Goal: Information Seeking & Learning: Check status

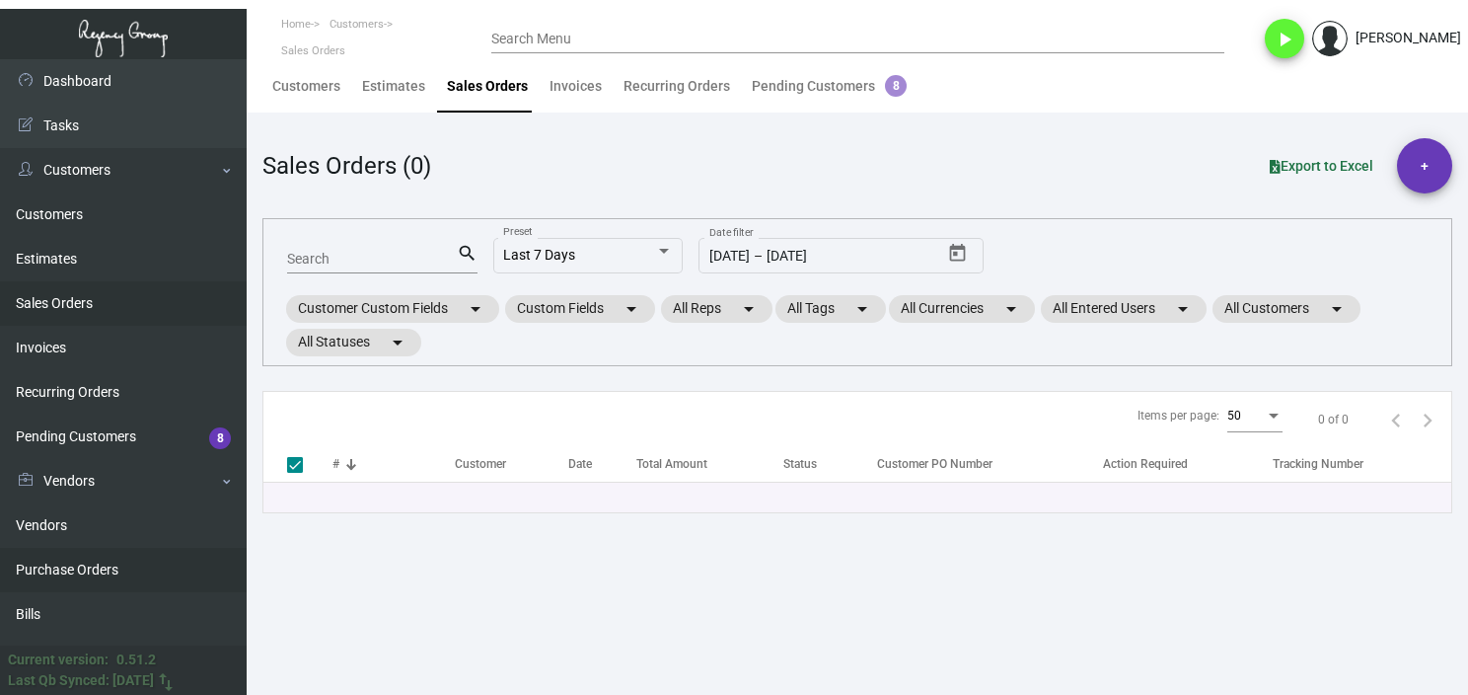
click at [114, 563] on link "Purchase Orders" at bounding box center [123, 570] width 247 height 44
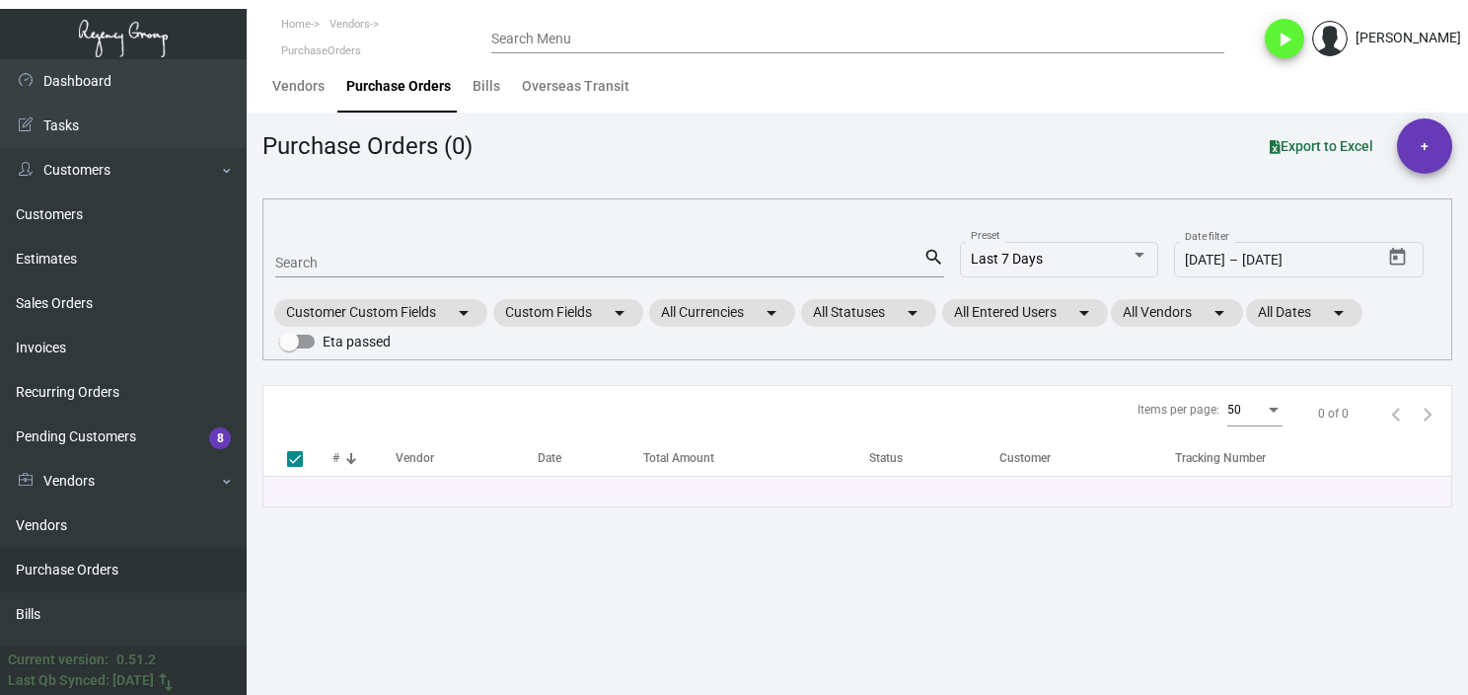
click at [364, 266] on input "Search" at bounding box center [599, 264] width 648 height 16
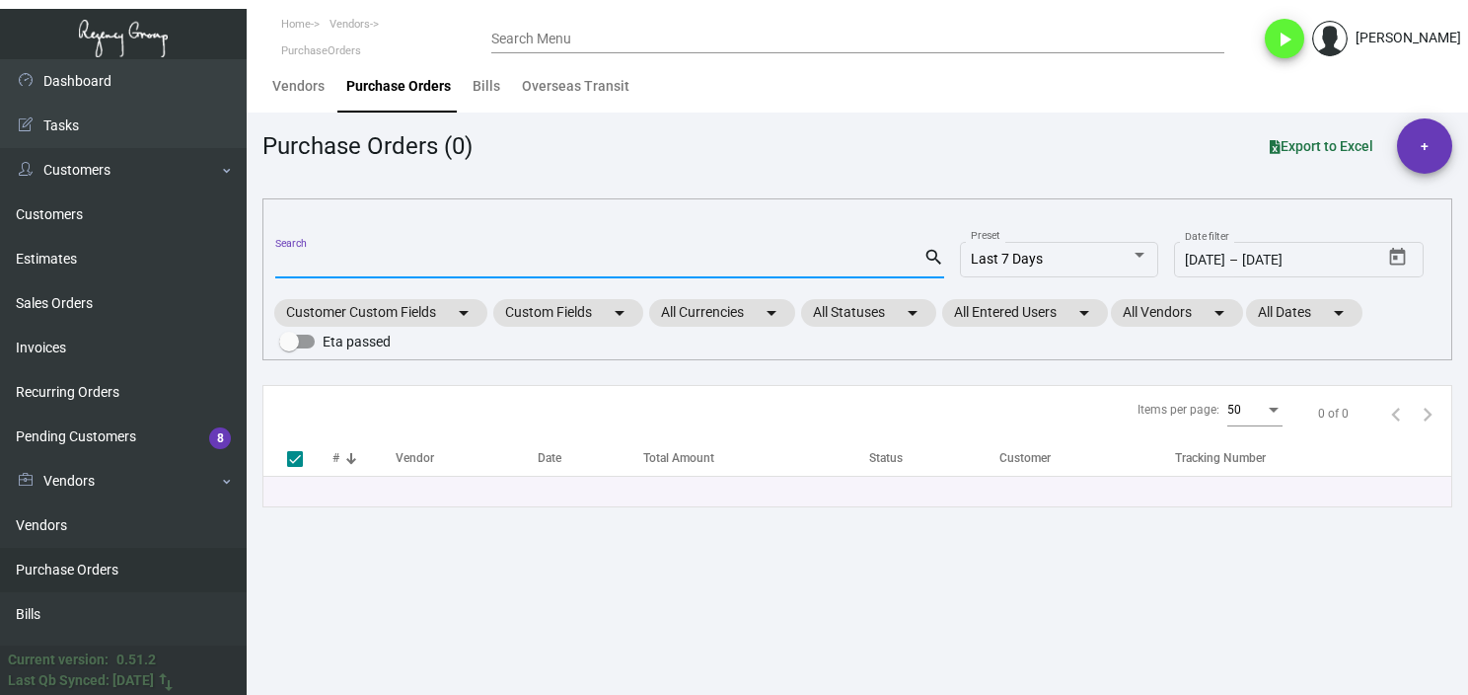
paste input "99450"
type input "99450"
checkbox input "false"
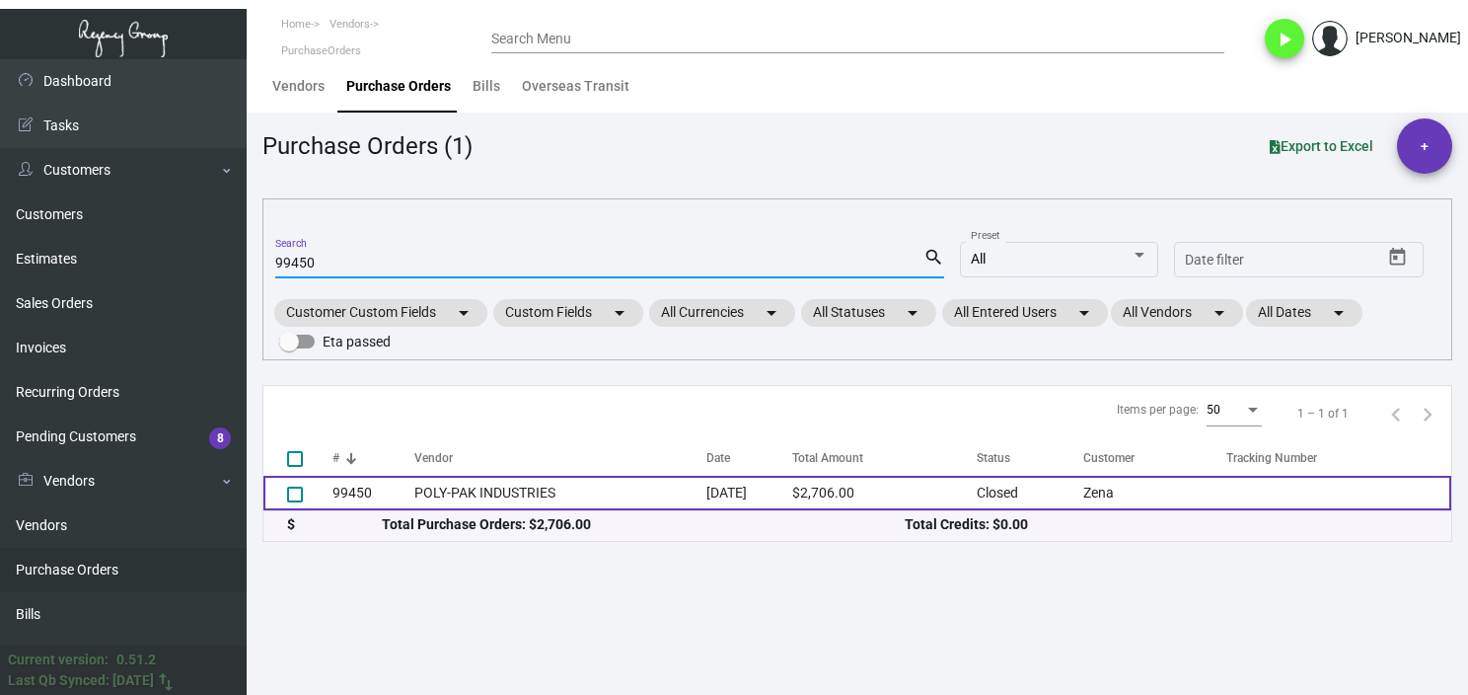
click at [478, 488] on td "POLY-PAK INDUSTRIES" at bounding box center [560, 493] width 292 height 35
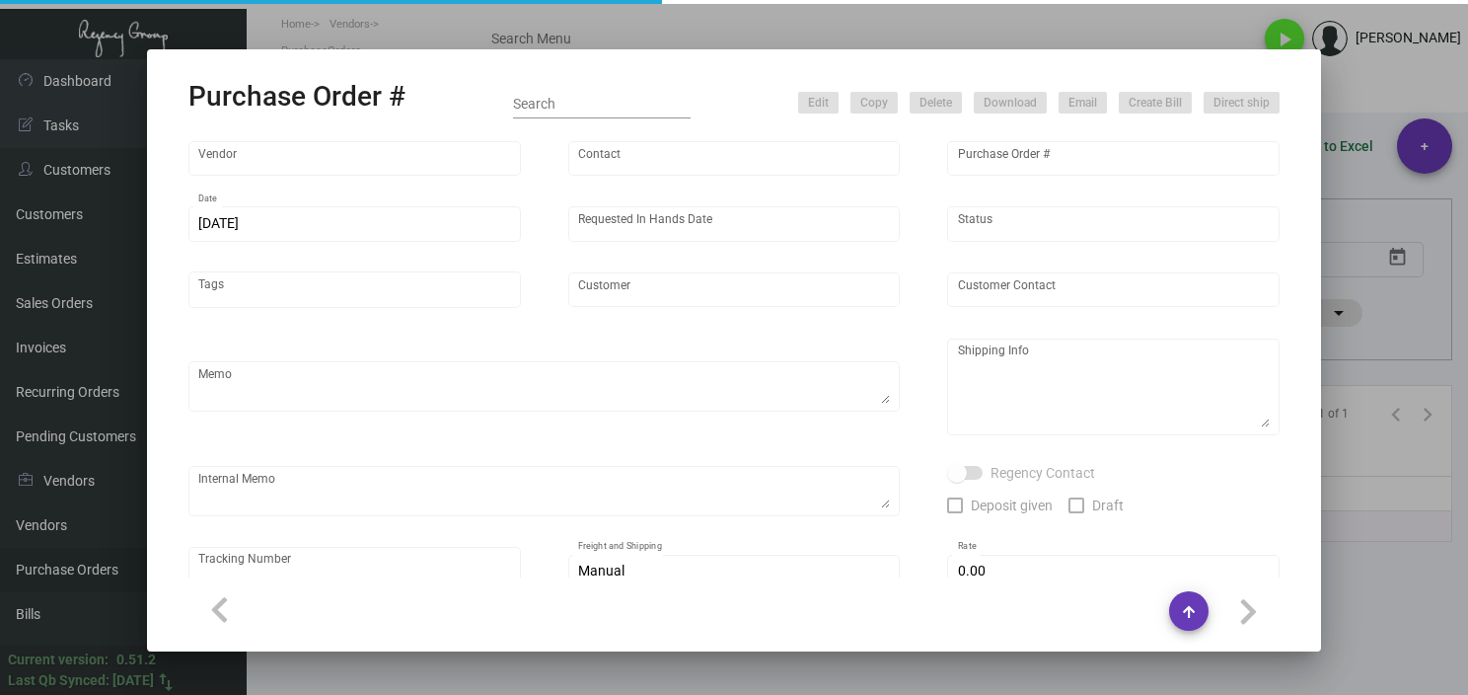
type input "POLY-PAK INDUSTRIES"
type input "[PERSON_NAME]"
type input "99450"
type input "[DATE]"
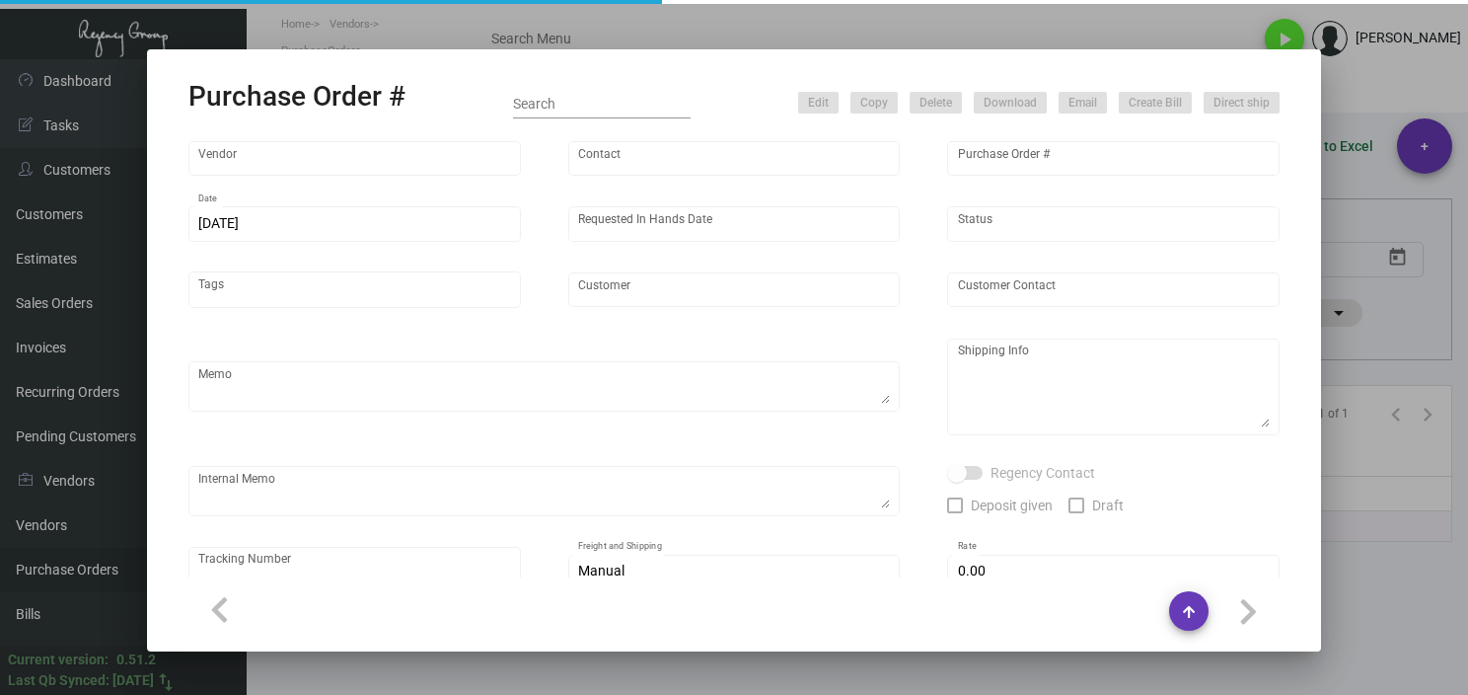
type input "Zena"
type input "[PERSON_NAME]"
type textarea "Reorder - Purchase Order #83867 / When ready to ship, contact: [EMAIL_ADDRESS][…"
type textarea "[PERSON_NAME] [STREET_ADDRESS][US_STATE]"
type input "$ 0.00"
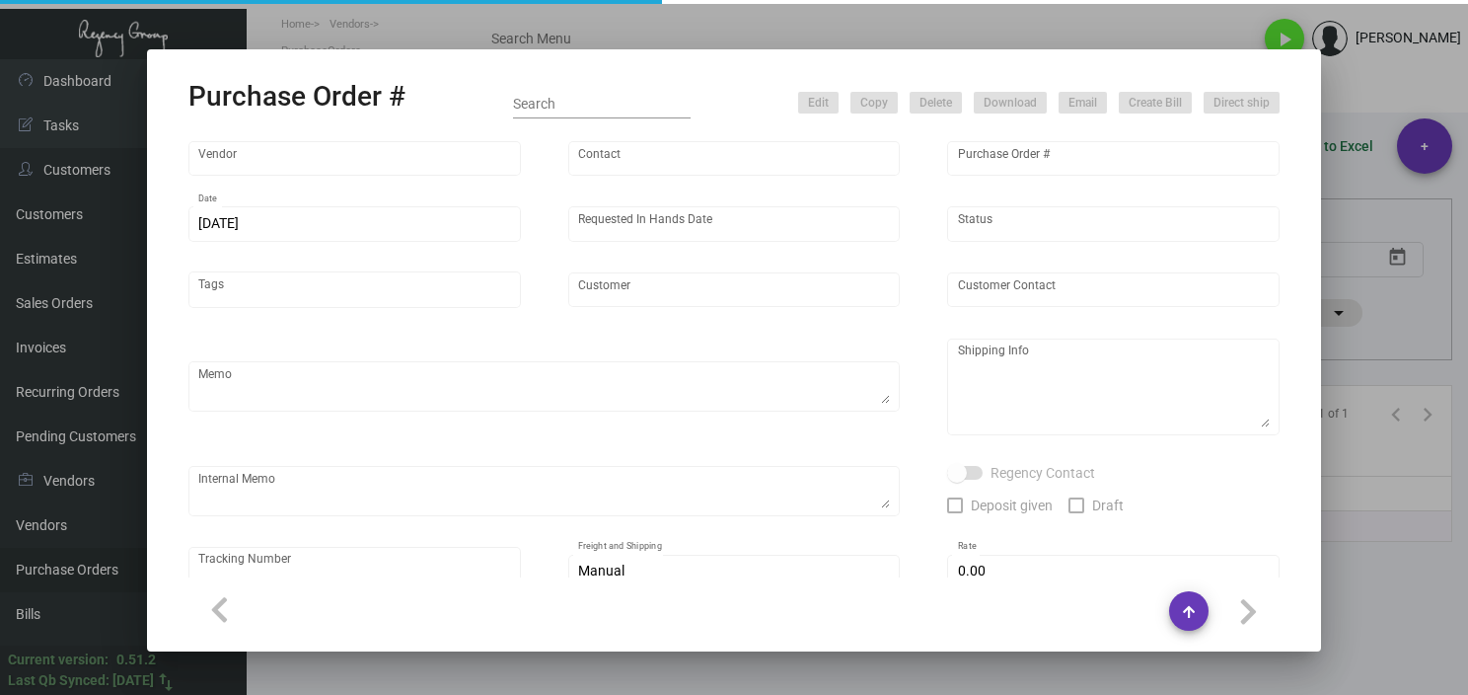
type input "United States Dollar $"
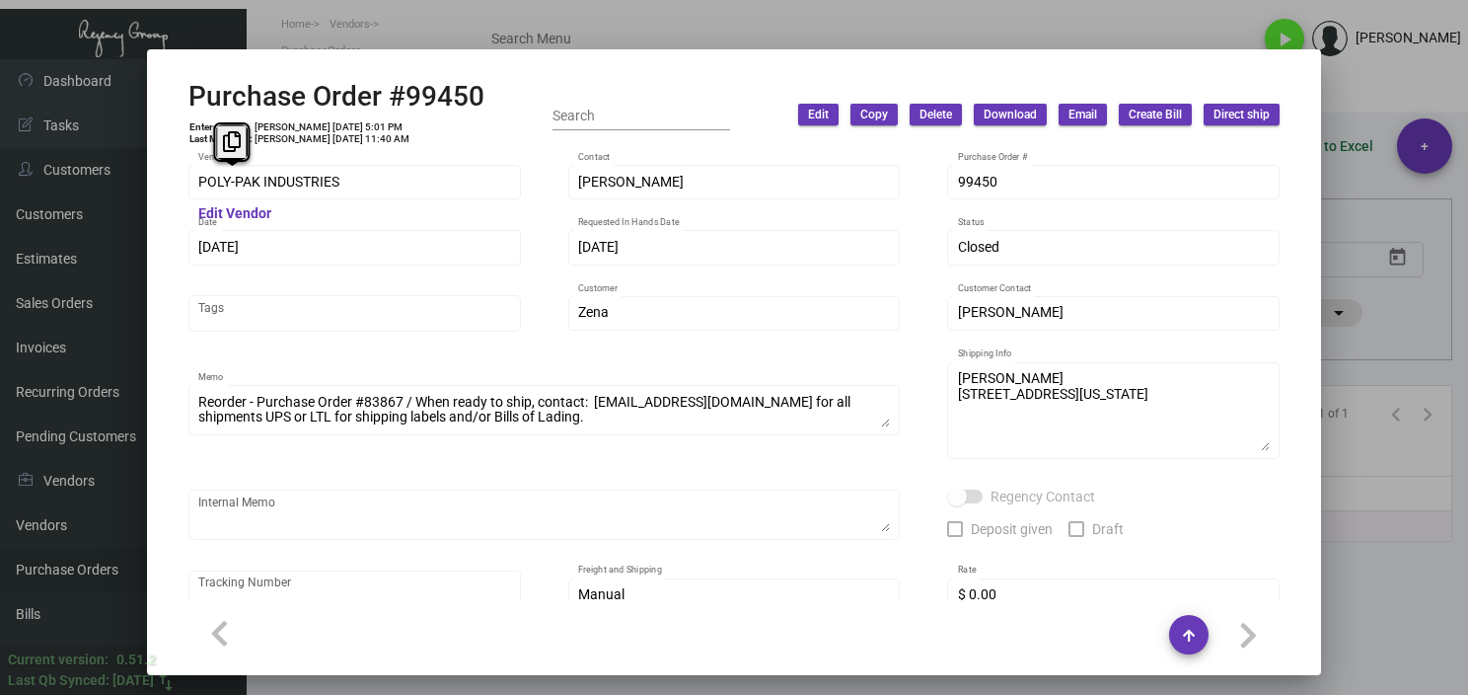
click at [188, 187] on div "POLY-PAK INDUSTRIES Vendor" at bounding box center [354, 181] width 333 height 38
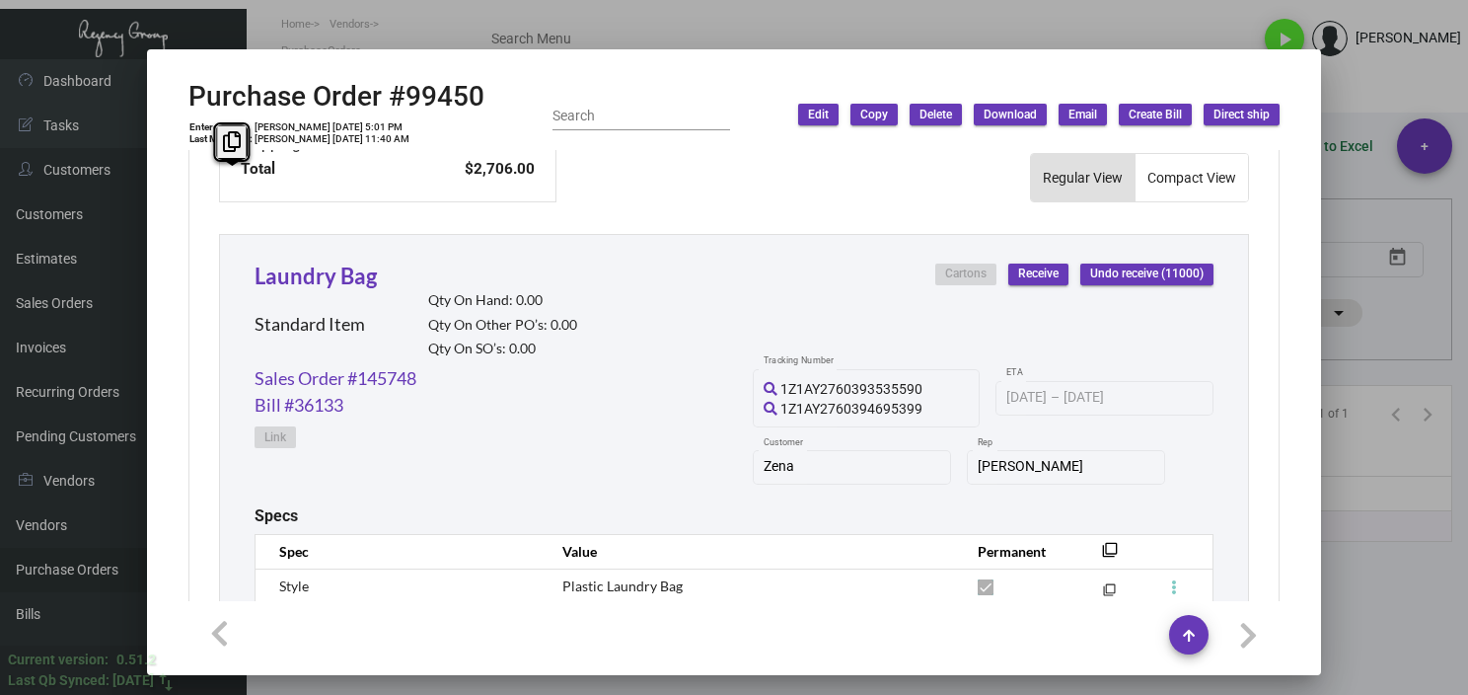
scroll to position [805, 0]
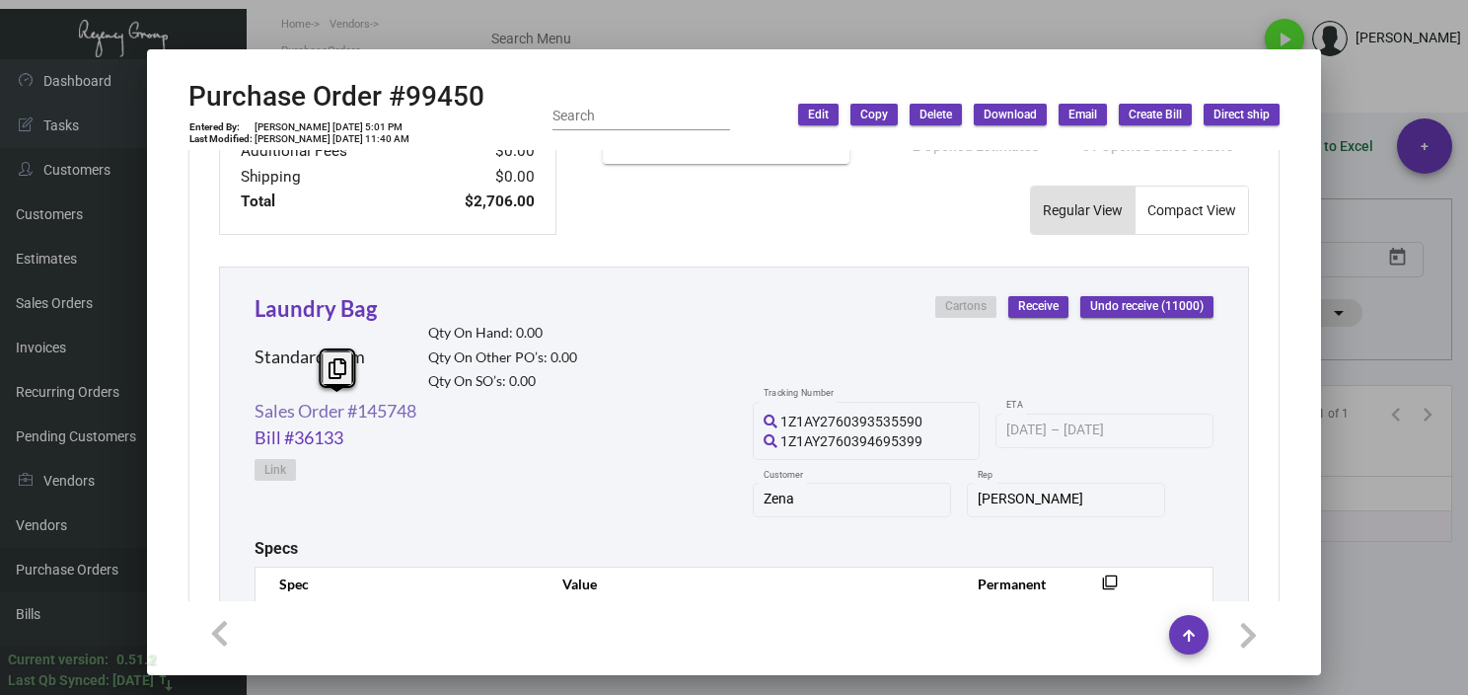
drag, startPoint x: 435, startPoint y: 411, endPoint x: 256, endPoint y: 415, distance: 179.6
click at [256, 415] on div "Sales Order #145748 Bill #36133 Link 1Z1AY2760393535590 1Z1AY2760394695399 Trac…" at bounding box center [734, 468] width 959 height 141
copy link "Sales Order #145748"
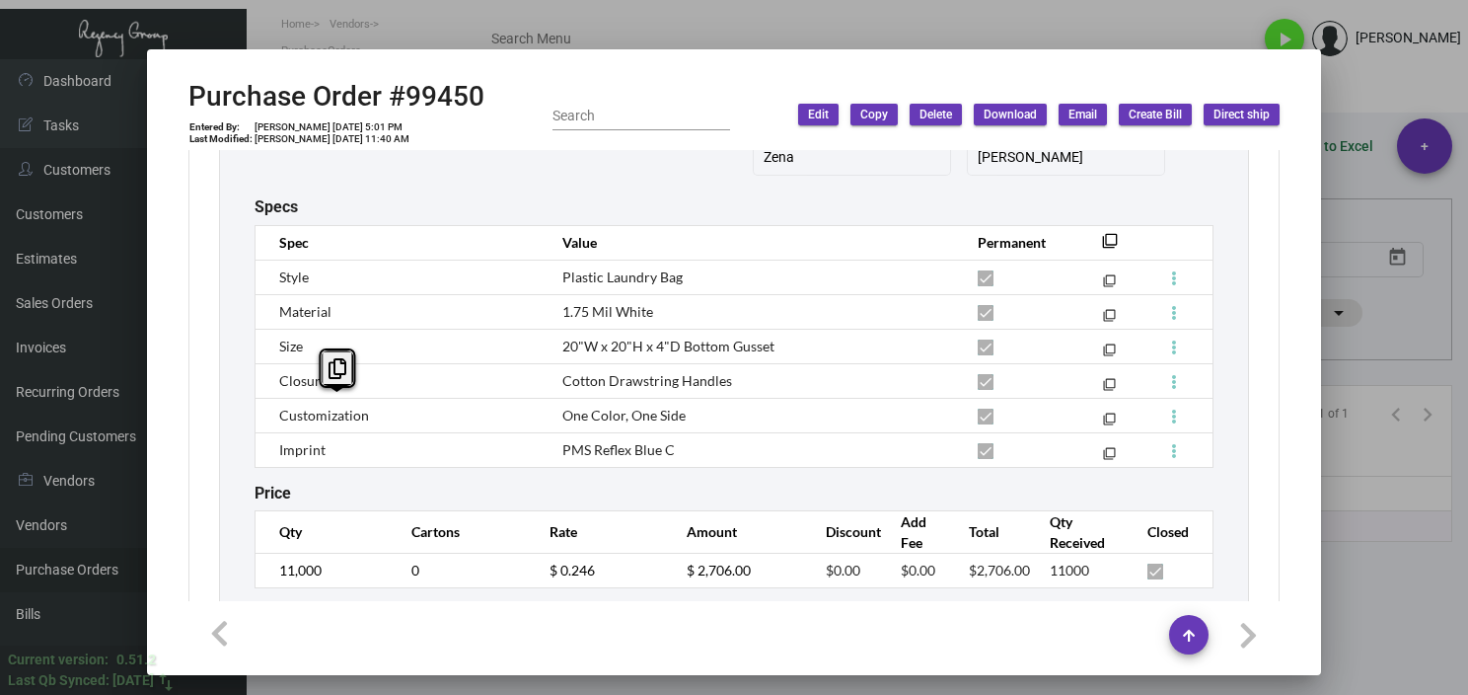
scroll to position [1200, 0]
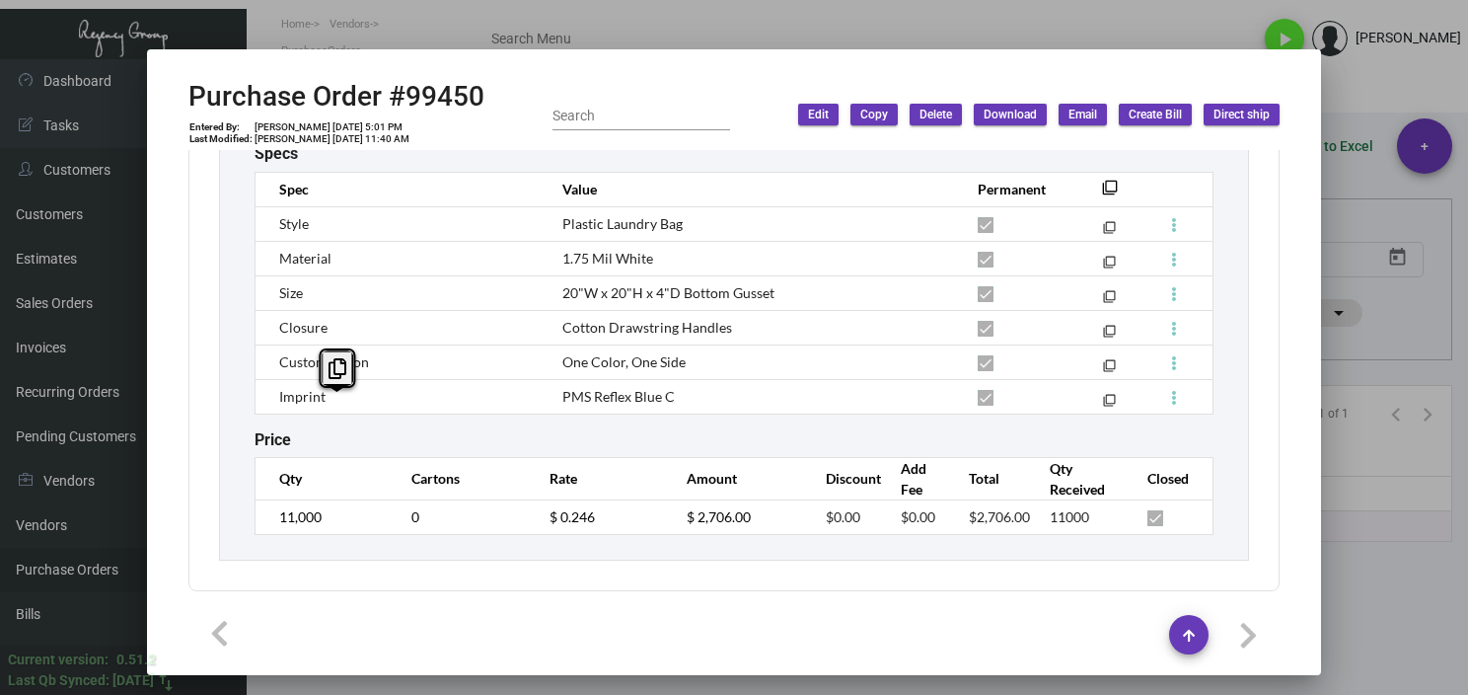
click at [1436, 616] on div at bounding box center [734, 347] width 1468 height 695
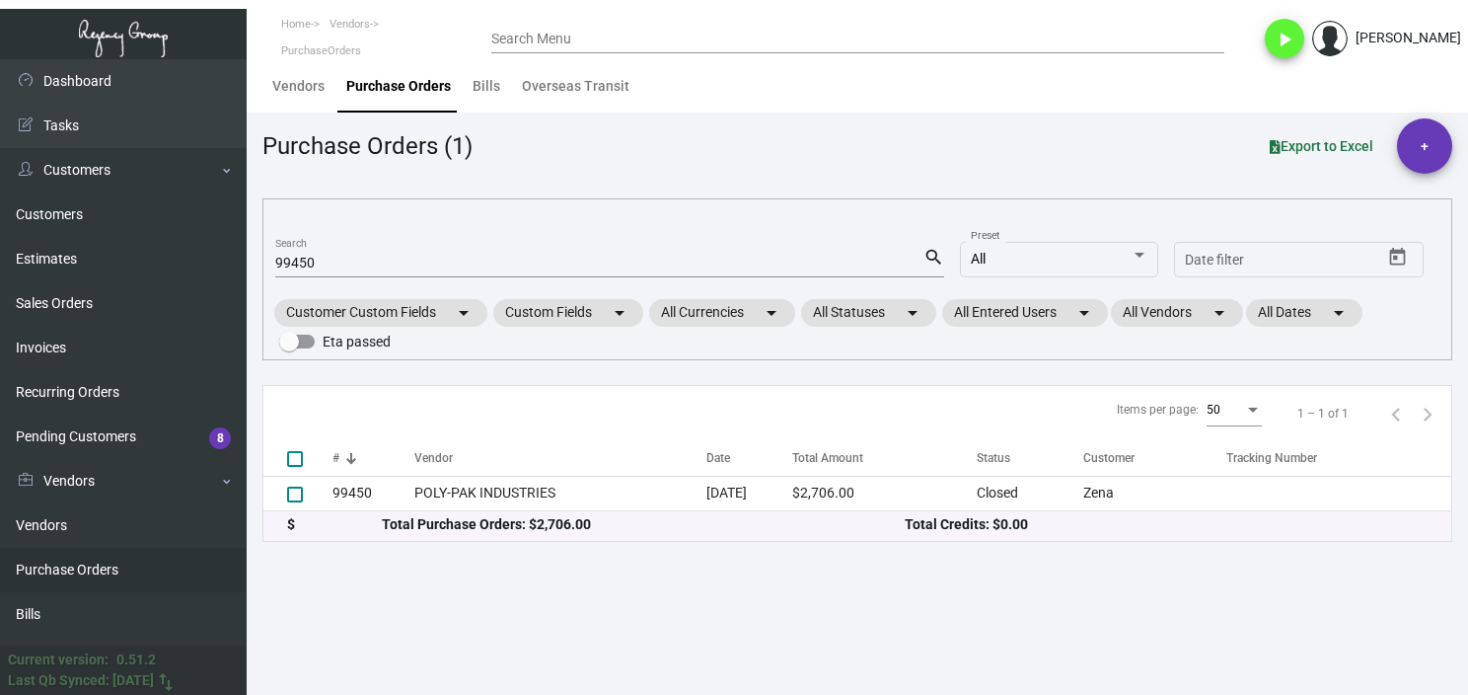
click at [296, 263] on input "99450" at bounding box center [599, 264] width 648 height 16
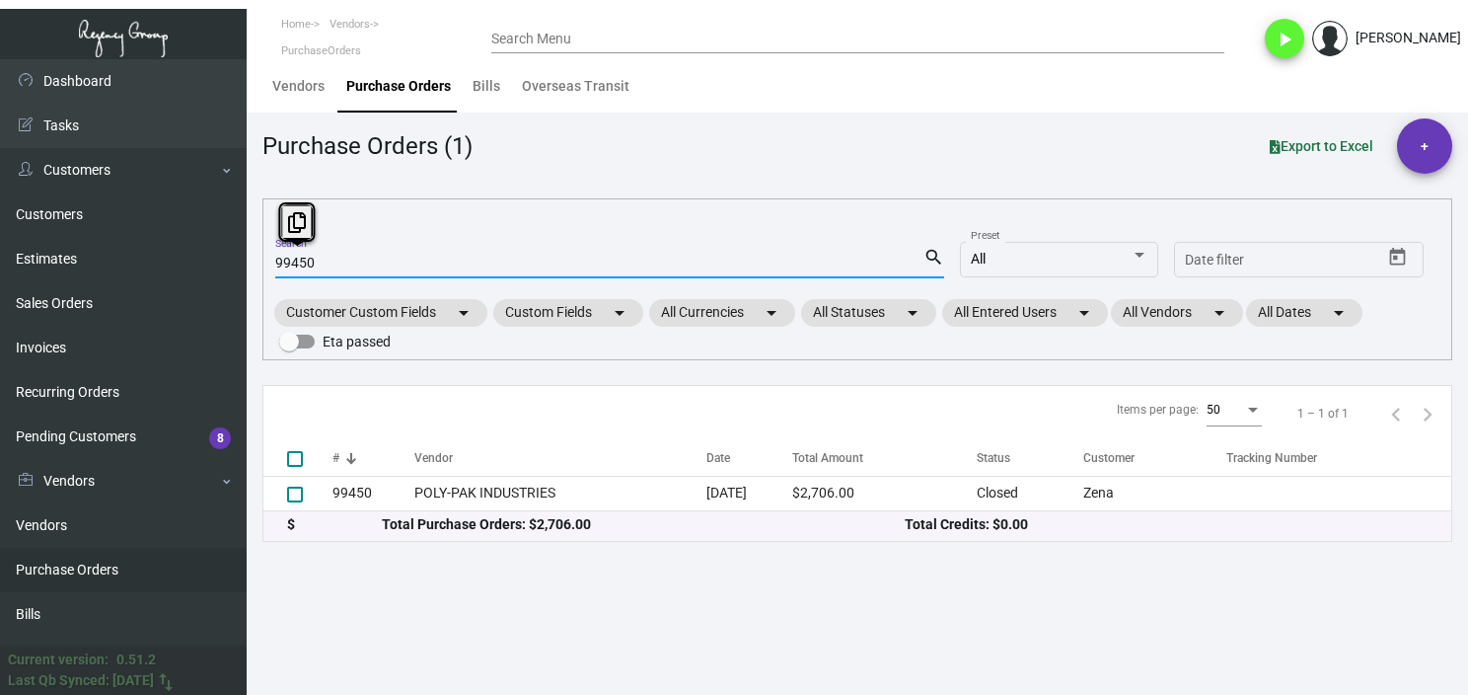
click at [296, 263] on input "99450" at bounding box center [599, 264] width 648 height 16
paste input "106419"
type input "106419"
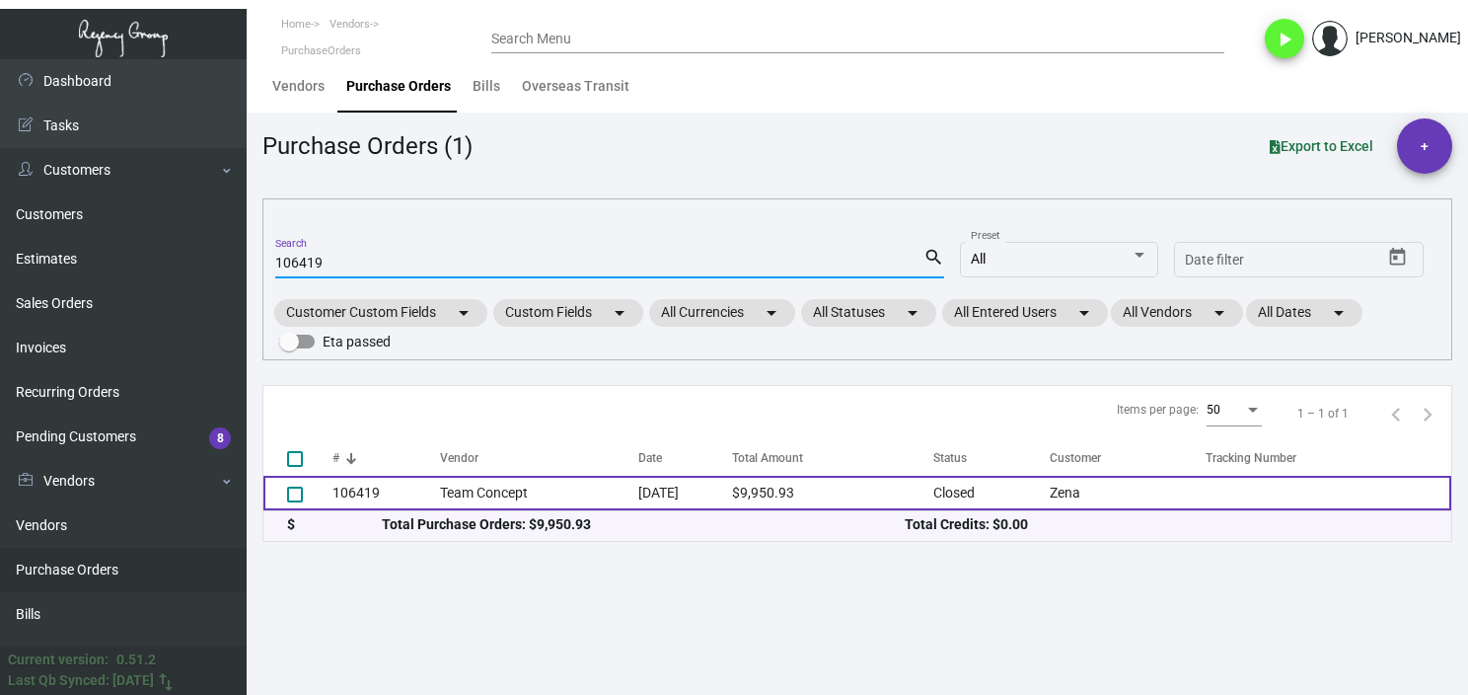
click at [501, 483] on td "Team Concept" at bounding box center [539, 493] width 198 height 35
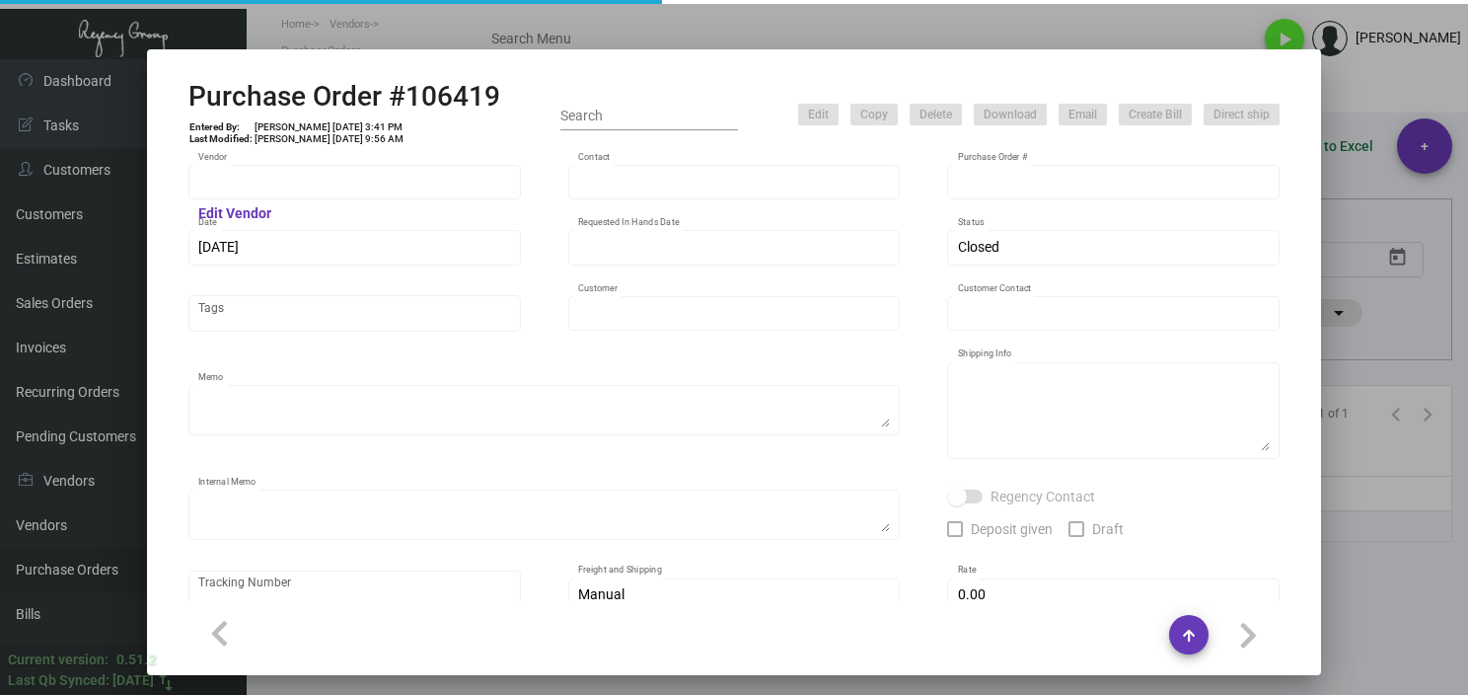
type input "Team Concept"
type input "[PERSON_NAME]"
type input "106419"
type input "[DATE]"
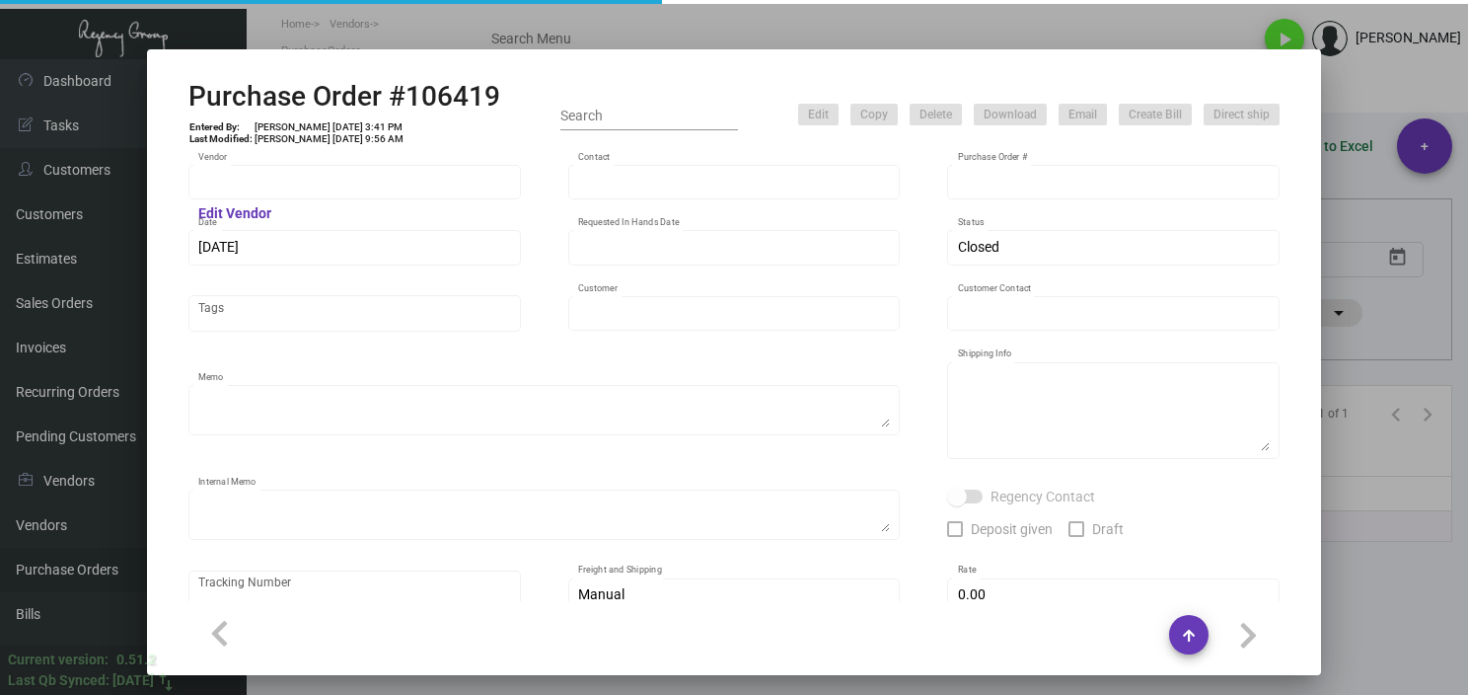
type input "Zena"
type input "[PERSON_NAME]"
type textarea "PLEASE SEND PDF PROOFS TO OUR ART TEAM ; [EMAIL_ADDRESS][DOMAIN_NAME] WITH ME I…"
type textarea "[PERSON_NAME] [STREET_ADDRESS][US_STATE]"
type textarea "7.17 - Proofs sent over; APPROVED. // TA set for ~10-15 BD after approval, so s…"
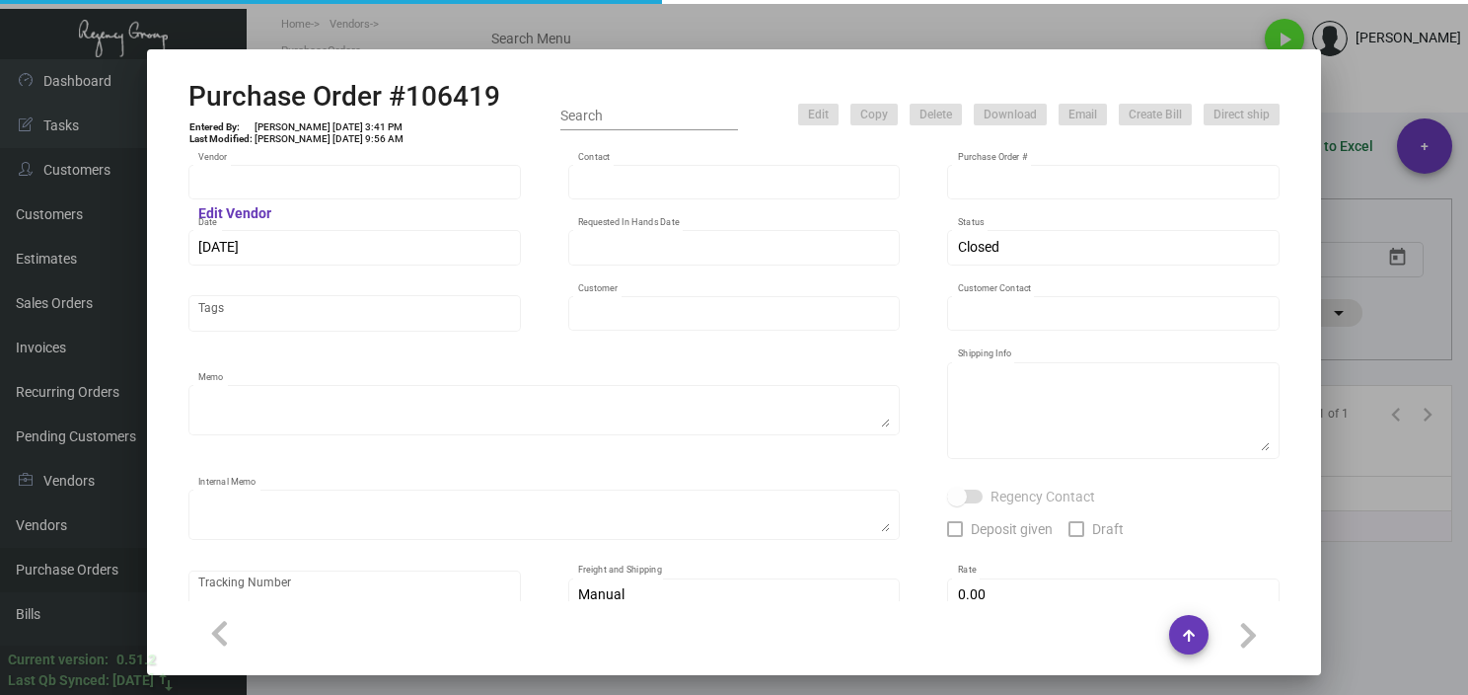
type input "$ 0.00"
type input "United States Dollar $"
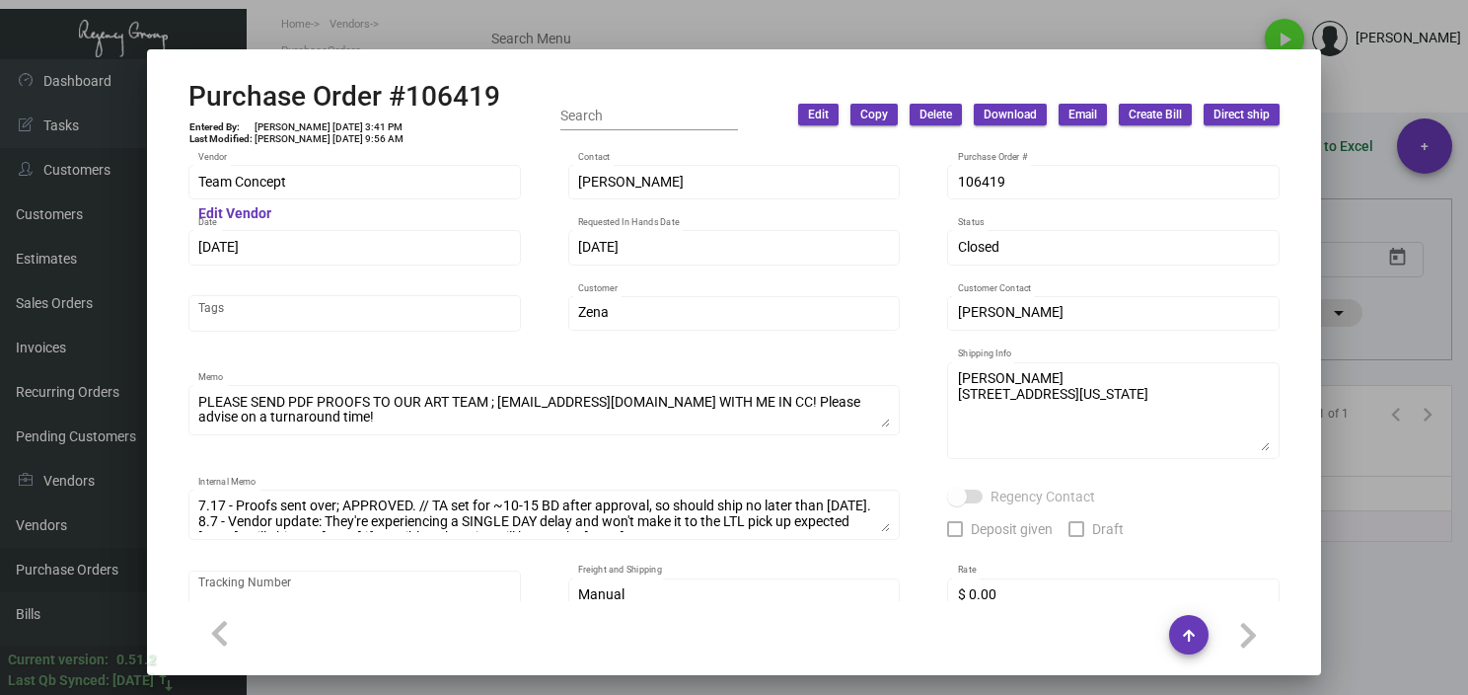
drag, startPoint x: 354, startPoint y: 193, endPoint x: 167, endPoint y: 198, distance: 187.5
click at [167, 198] on div "Team Concept Vendor Edit Vendor [PERSON_NAME] Contact 106419 Purchase Order # […" at bounding box center [734, 376] width 1139 height 452
copy div
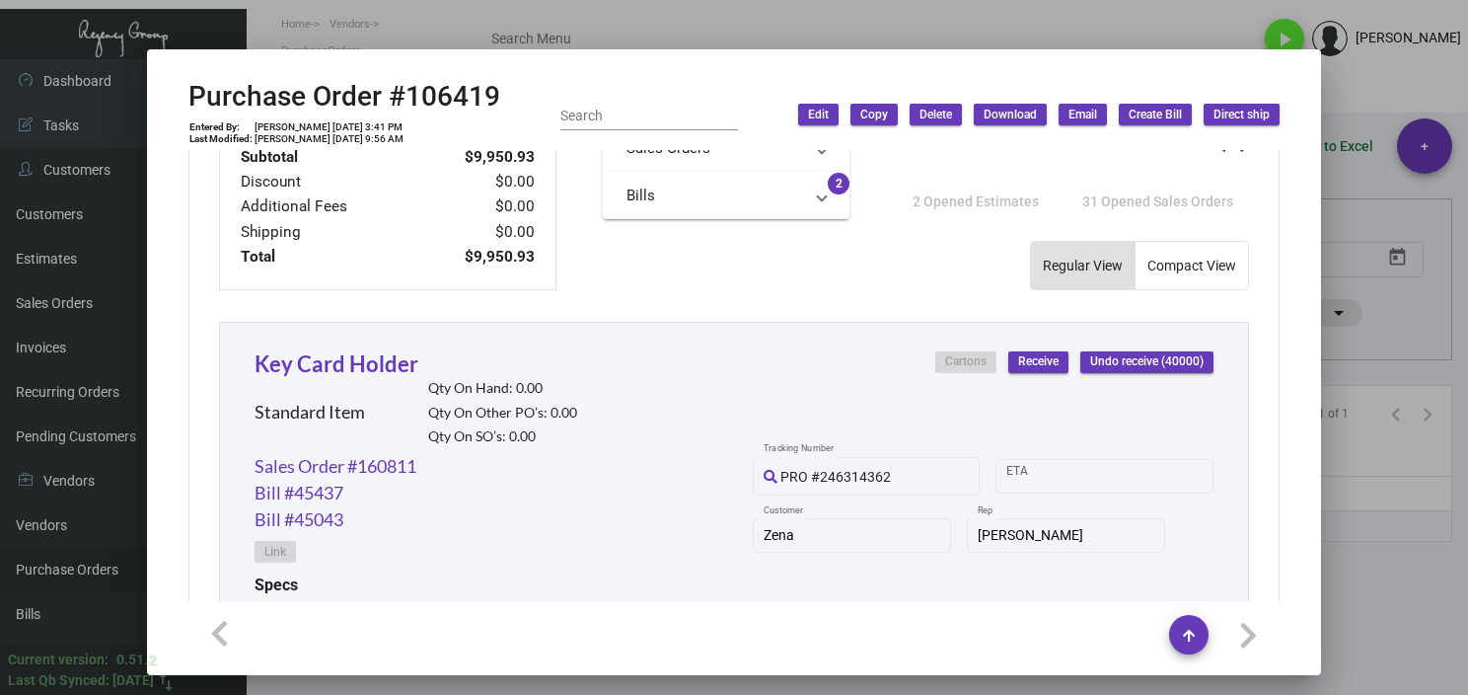
scroll to position [493, 0]
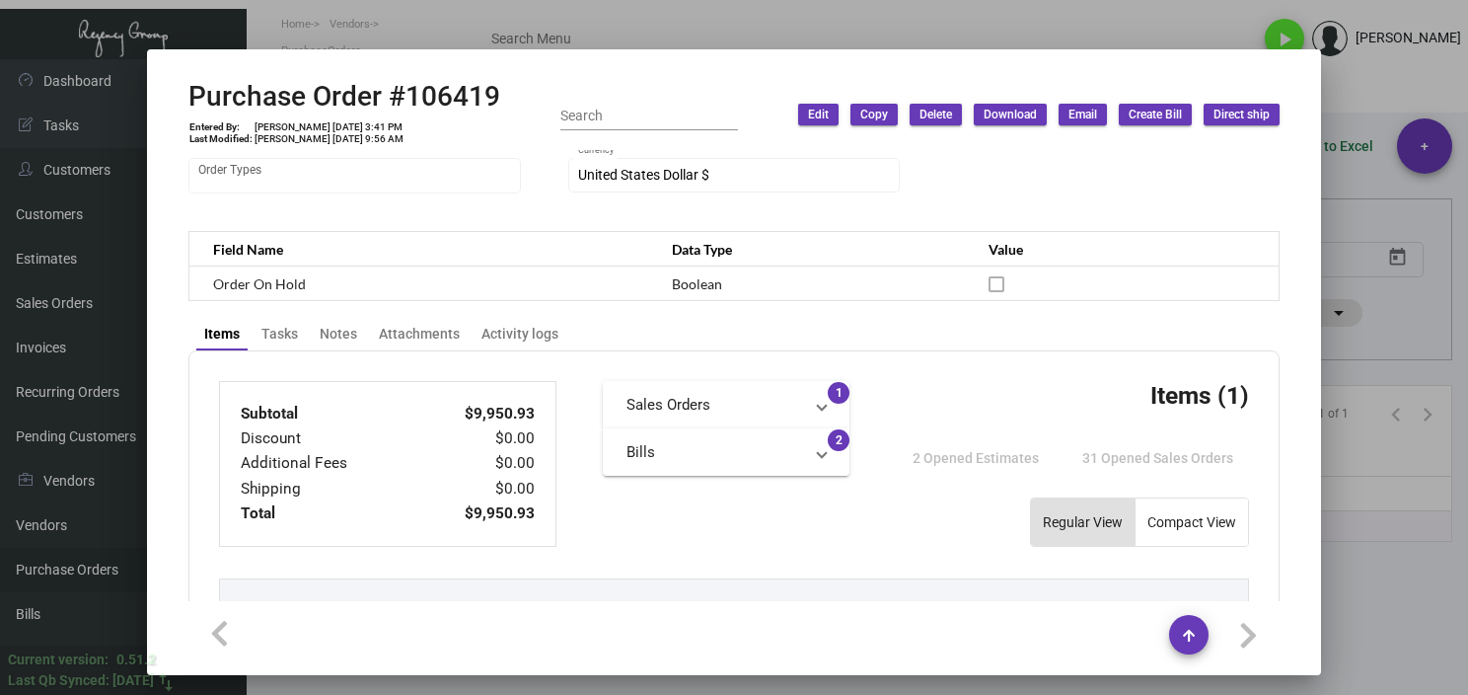
click at [1433, 613] on div at bounding box center [734, 347] width 1468 height 695
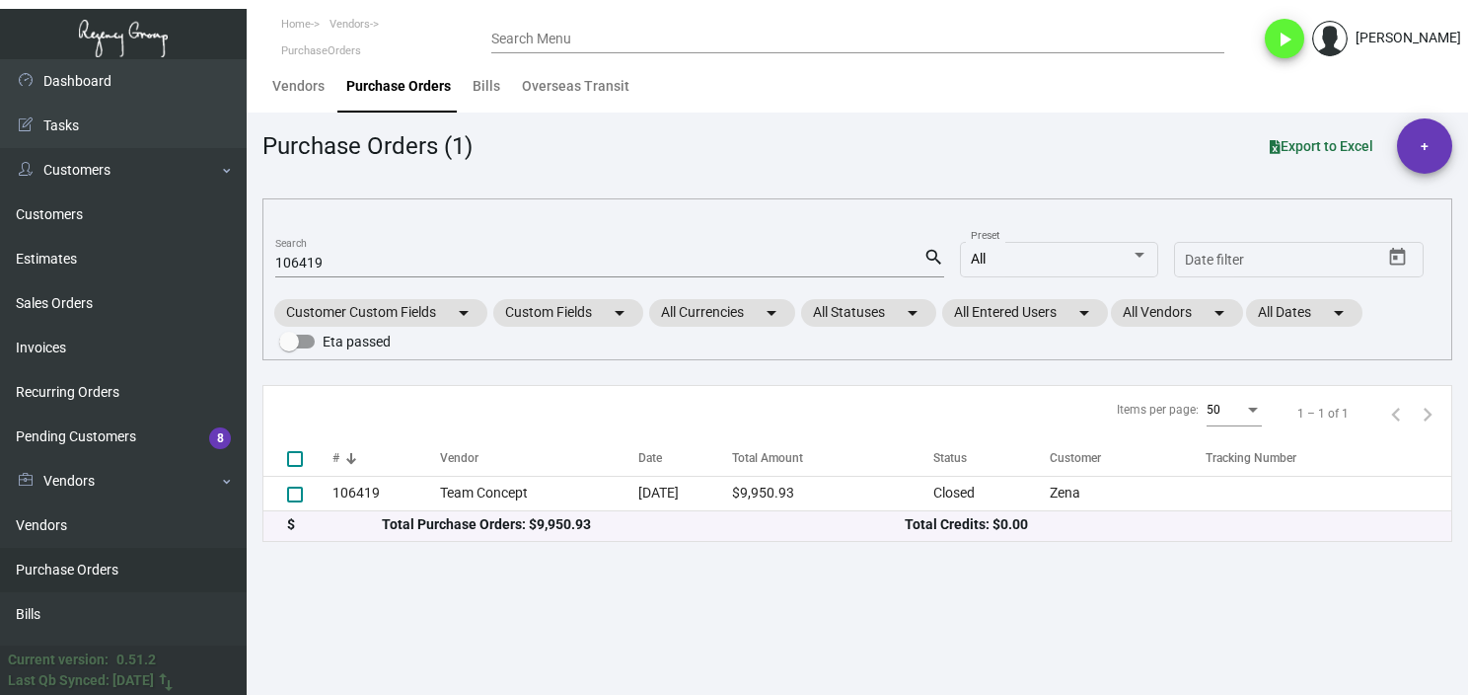
click at [317, 248] on div "106419 Search" at bounding box center [599, 262] width 648 height 31
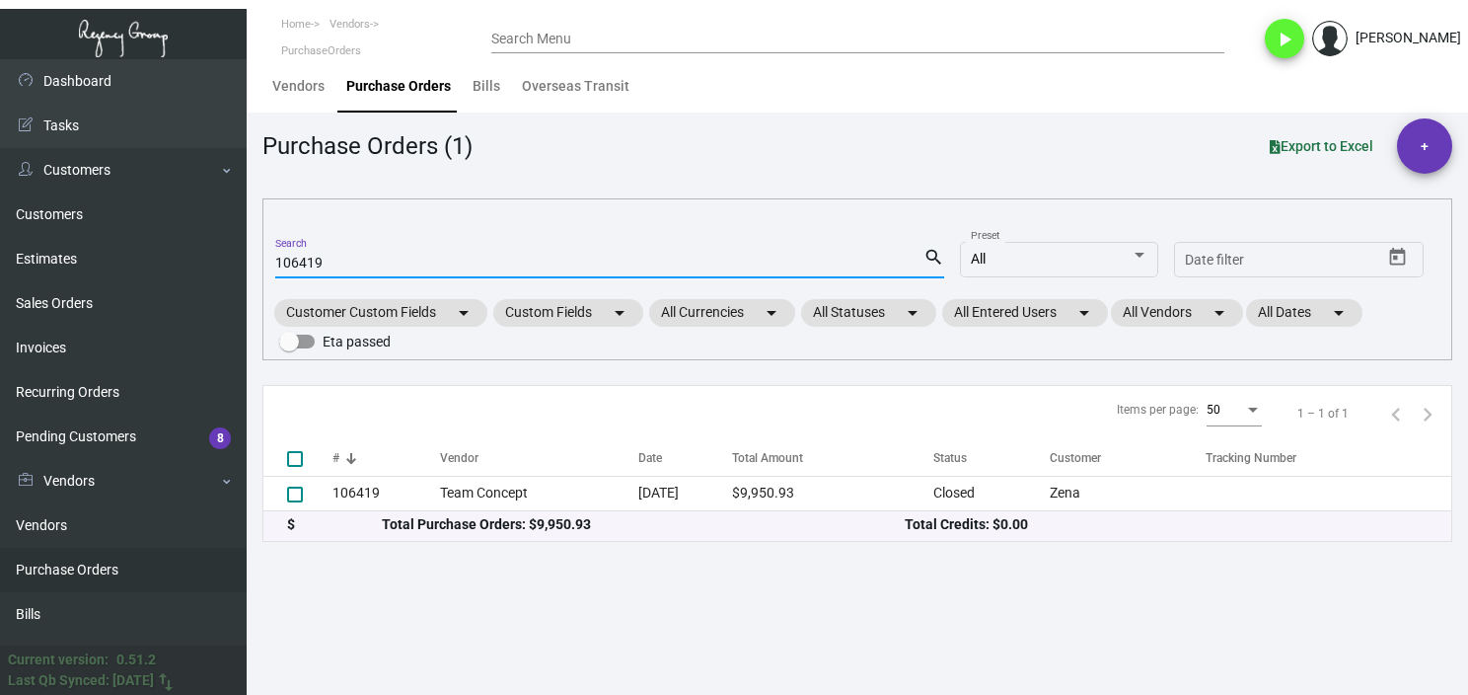
click at [318, 248] on div "106419 Search" at bounding box center [599, 262] width 648 height 31
click at [324, 259] on input "106419" at bounding box center [599, 264] width 648 height 16
paste input "99502"
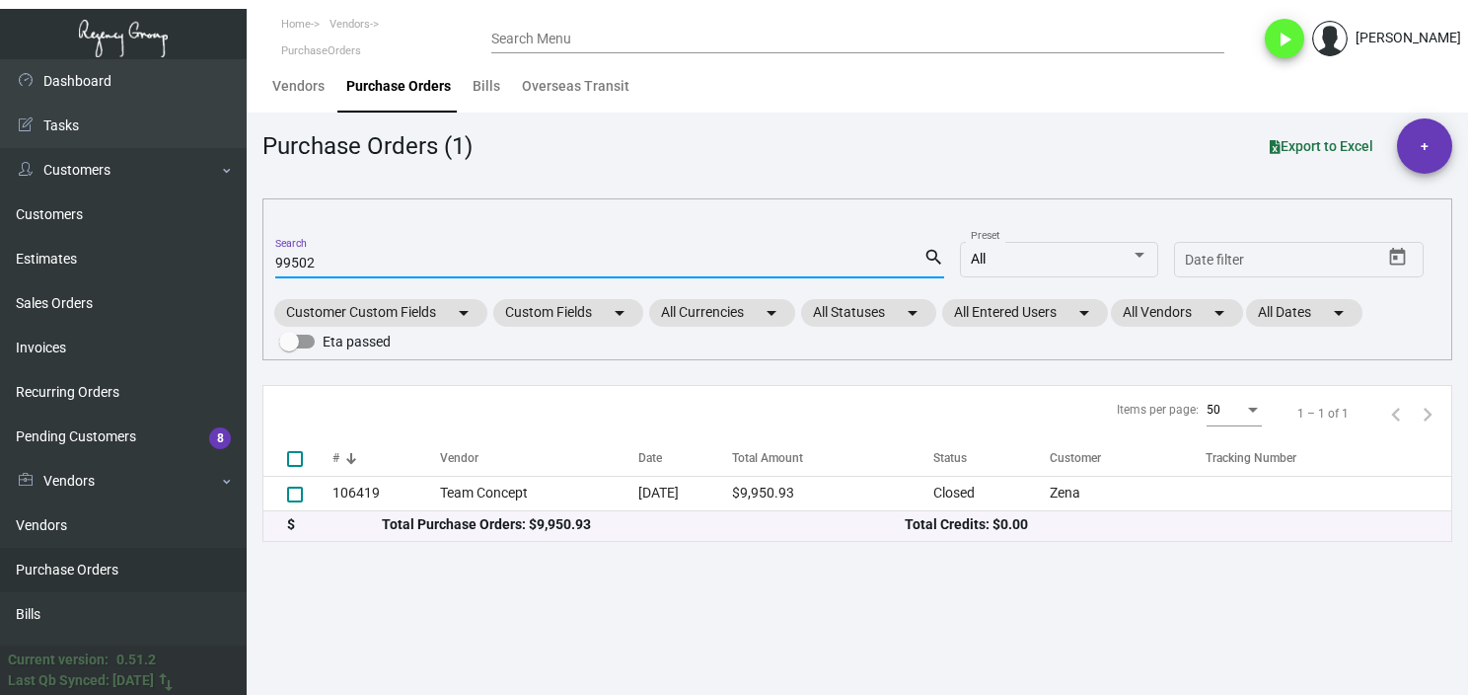
type input "99502"
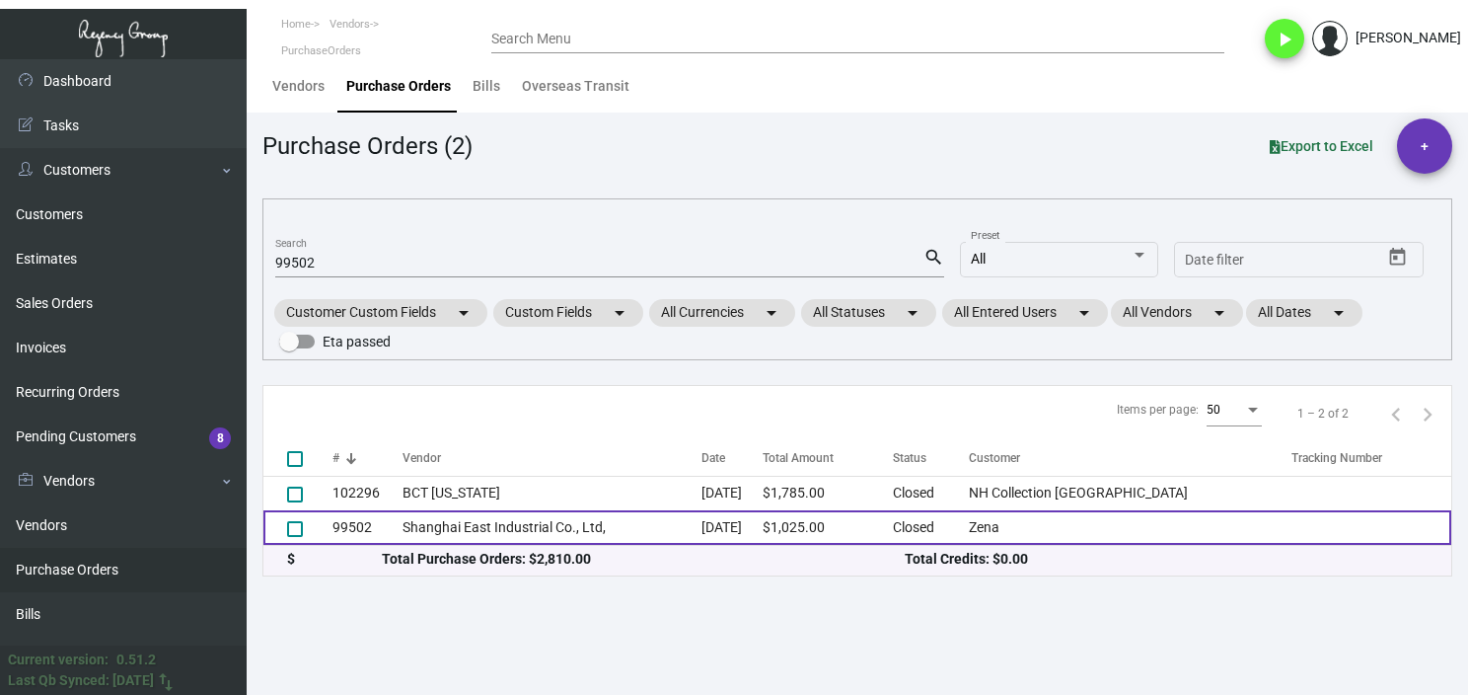
click at [514, 535] on td "Shanghai East Industrial Co., Ltd," at bounding box center [552, 527] width 299 height 35
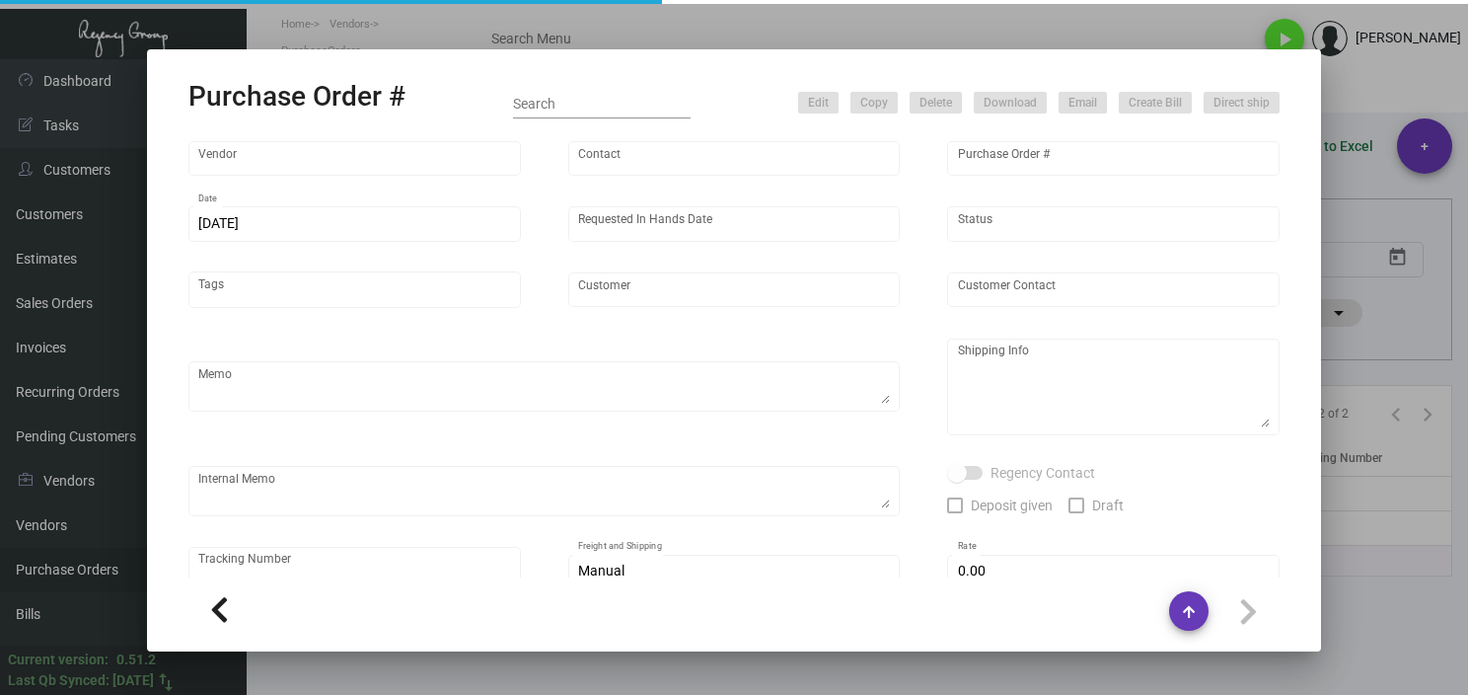
type input "Shanghai East Industrial Co., Ltd,"
type input "[PERSON_NAME]"
type input "99502"
type input "[DATE]"
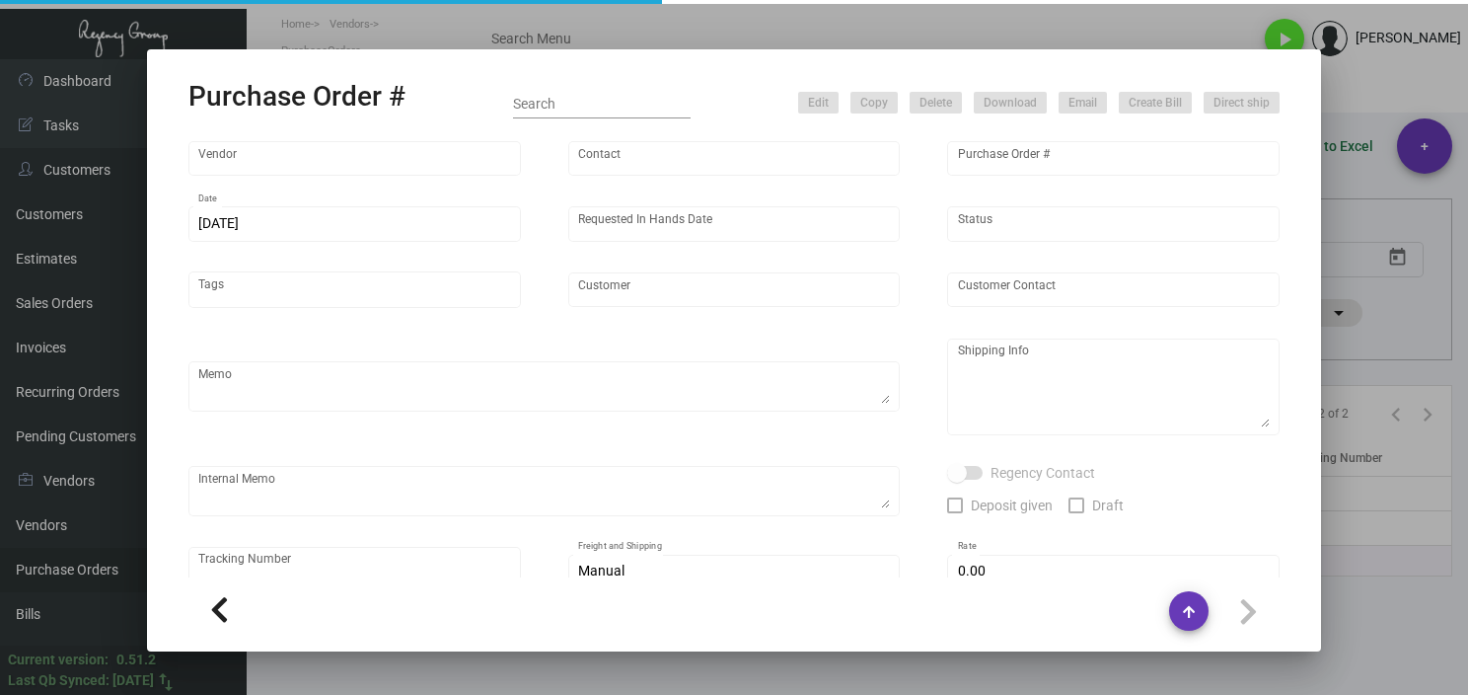
type input "Zena"
type textarea "Regency Group NJ - [PERSON_NAME] [STREET_ADDRESS]"
type textarea "[DATE] -- Sample approved, mass production arranged."
checkbox input "true"
type input "$ 0.00"
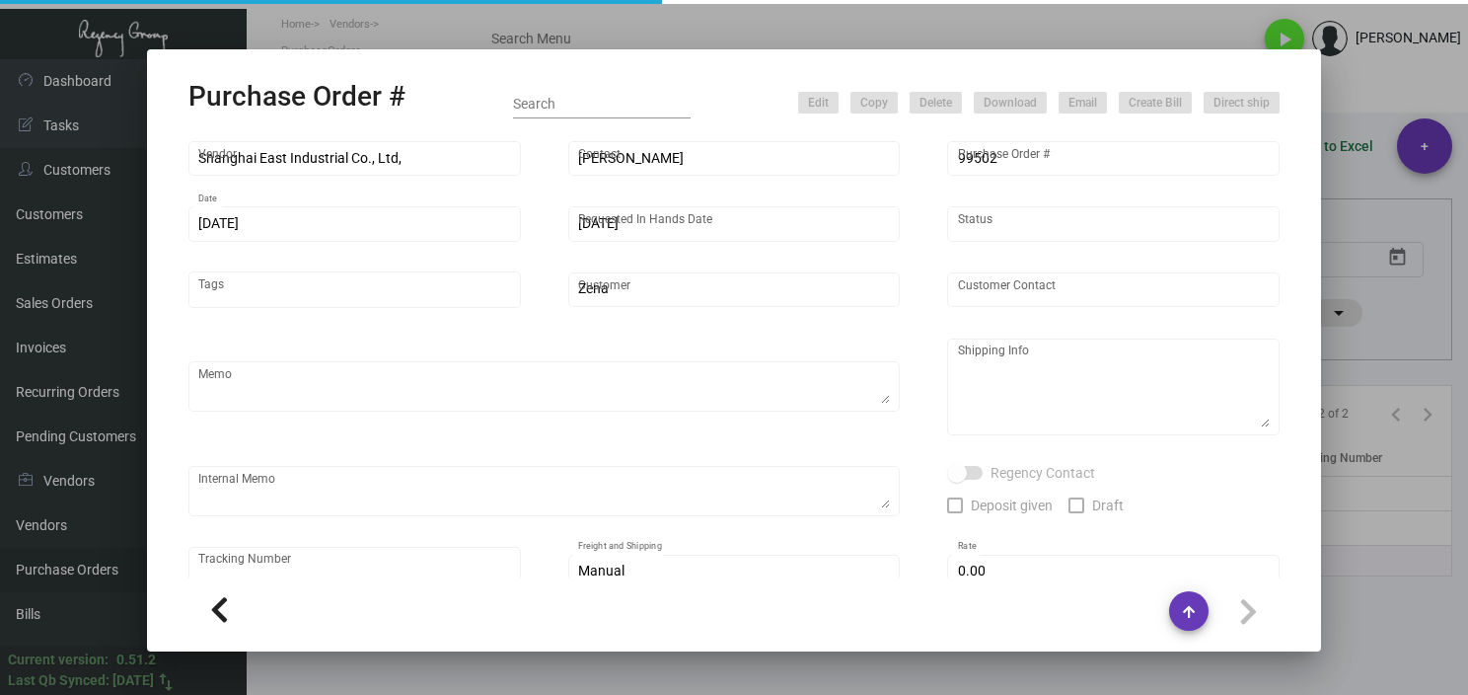
type input "United States Dollar $"
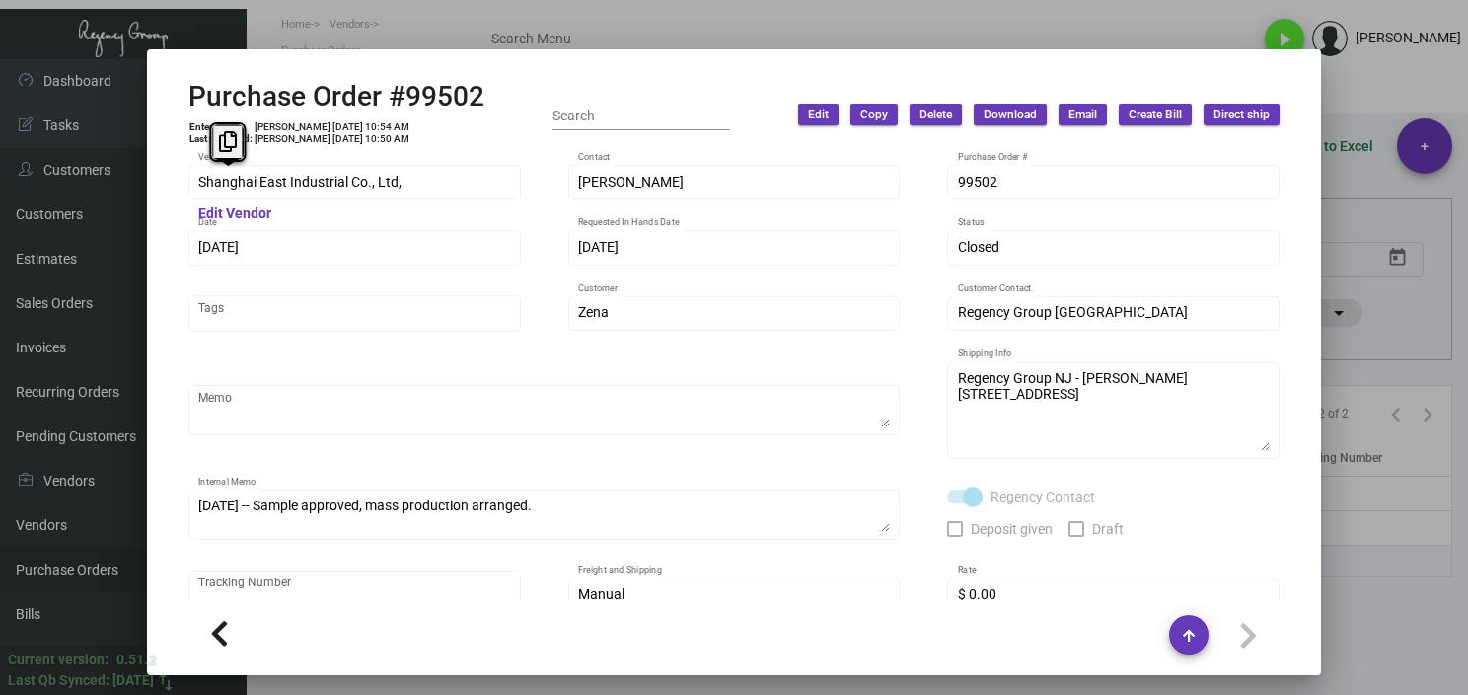
click at [182, 182] on div "Shanghai East Industrial Co., Ltd, Vendor Edit Vendor [PERSON_NAME] Contact 995…" at bounding box center [734, 376] width 1139 height 452
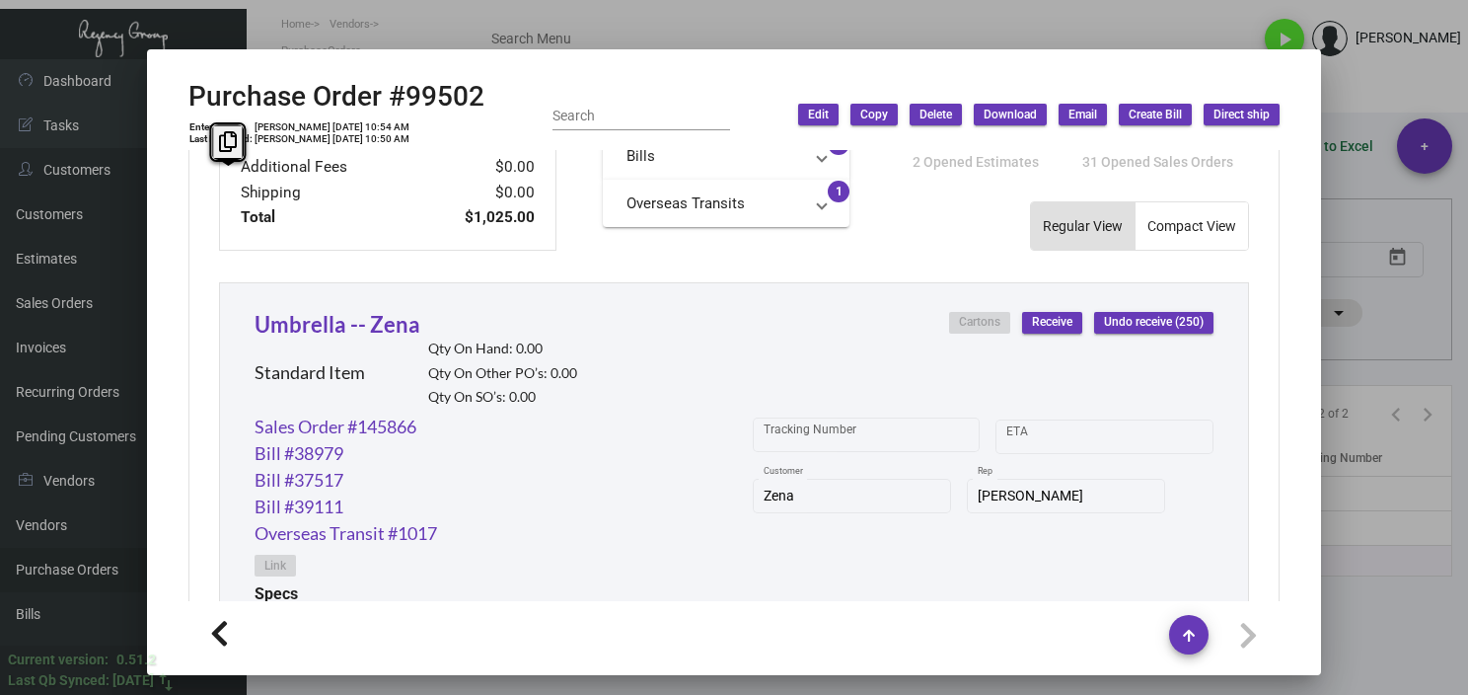
scroll to position [888, 0]
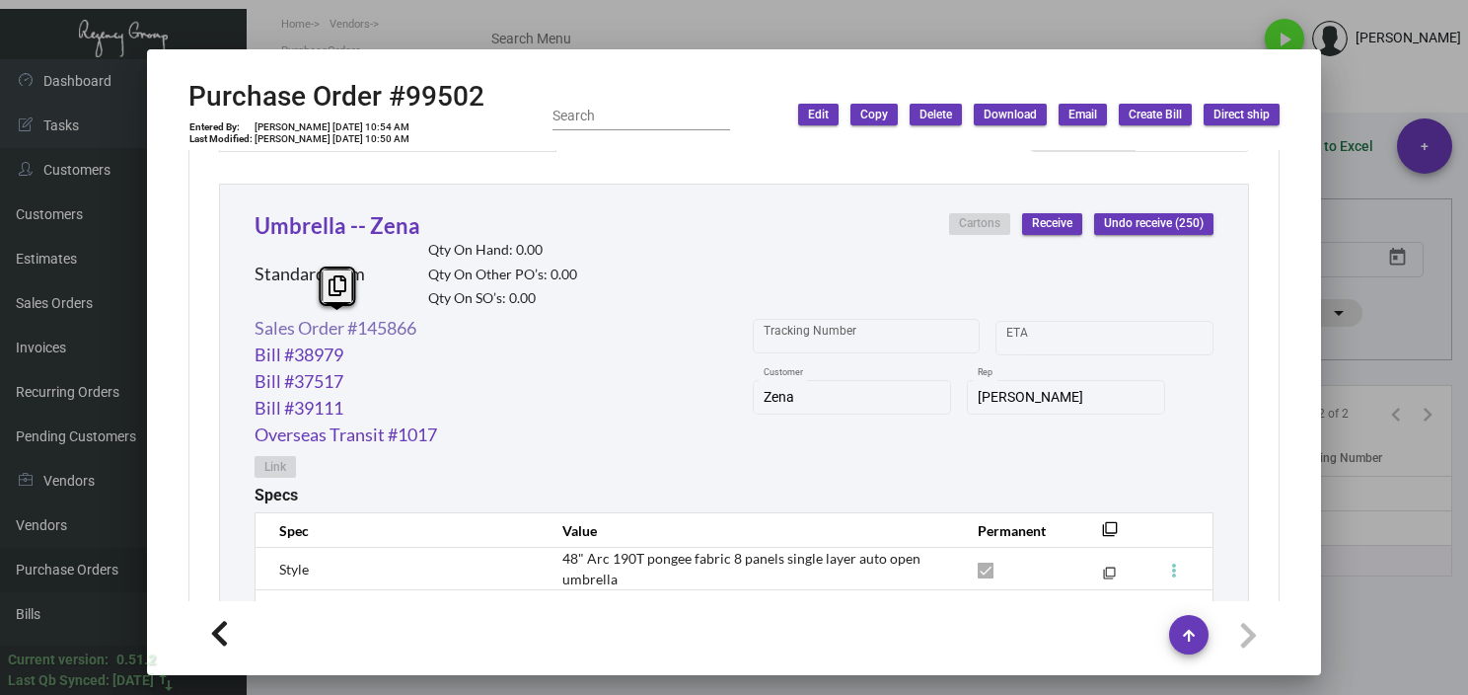
drag, startPoint x: 443, startPoint y: 328, endPoint x: 258, endPoint y: 319, distance: 185.7
click at [258, 319] on div "Sales Order #145866 Bill #38979 Bill #37517 Bill #39111 Overseas Transit #1017 …" at bounding box center [734, 400] width 959 height 171
drag, startPoint x: 258, startPoint y: 319, endPoint x: 280, endPoint y: 323, distance: 23.0
copy link "Sales Order #145866"
click at [1371, 379] on div at bounding box center [734, 347] width 1468 height 695
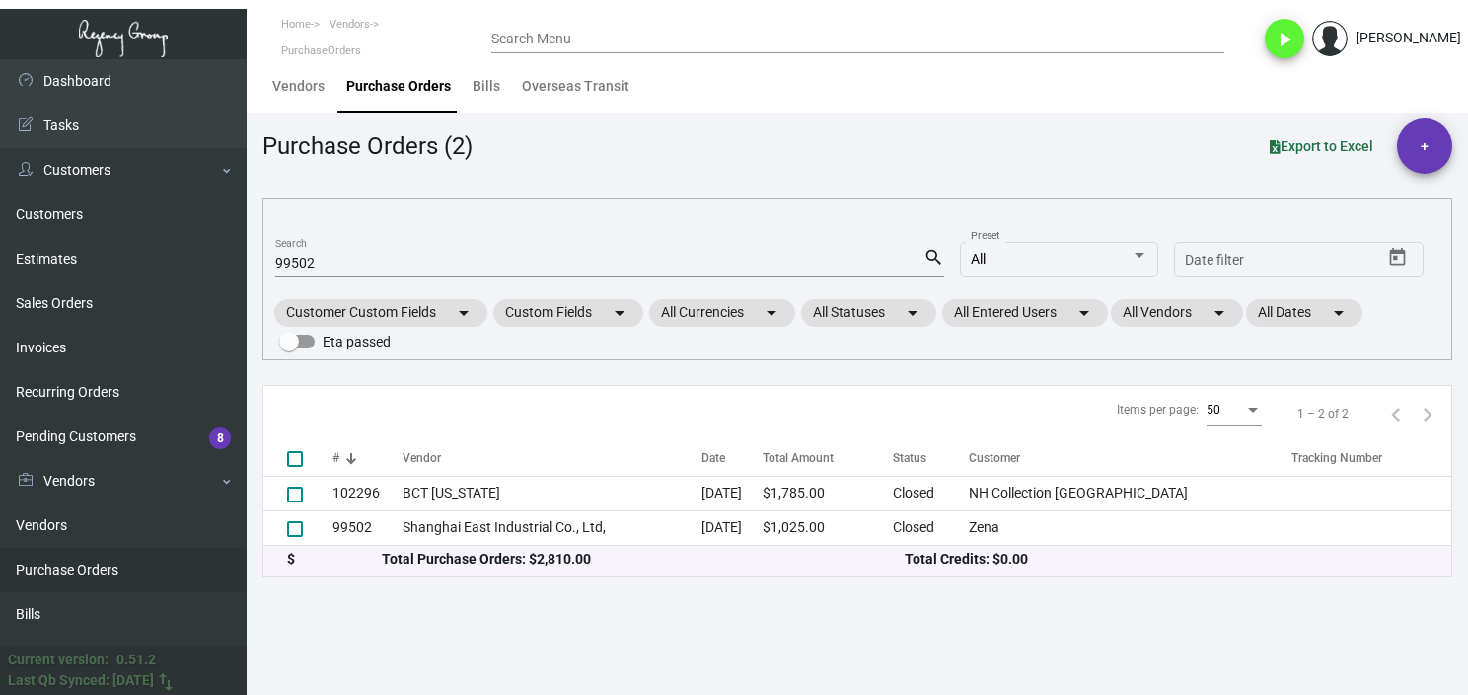
click at [312, 260] on input "99502" at bounding box center [599, 264] width 648 height 16
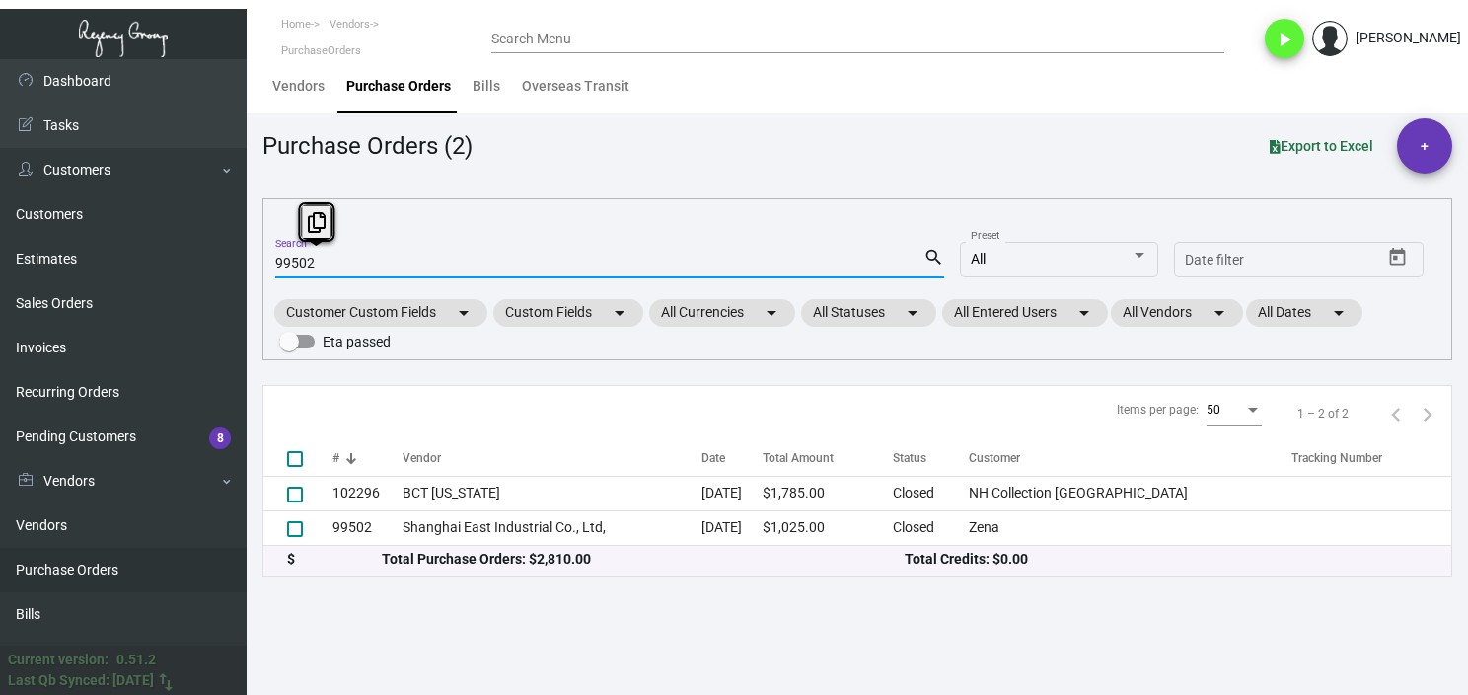
click at [311, 260] on input "99502" at bounding box center [599, 264] width 648 height 16
paste input "106419"
type input "99502106419"
click at [311, 260] on input "99502106419" at bounding box center [599, 264] width 648 height 16
checkbox input "true"
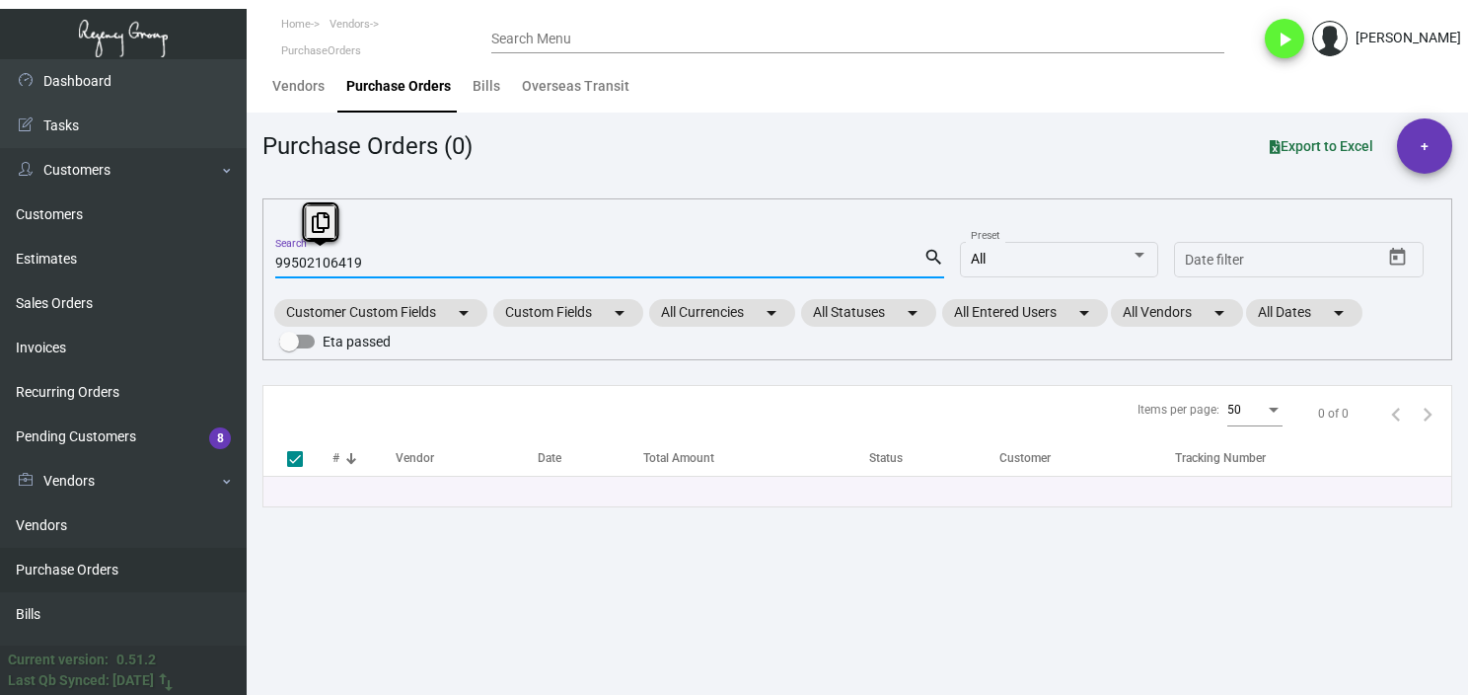
click at [320, 251] on div "99502106419 Search" at bounding box center [599, 262] width 648 height 31
paste input
type input "106419"
checkbox input "false"
type input "106419"
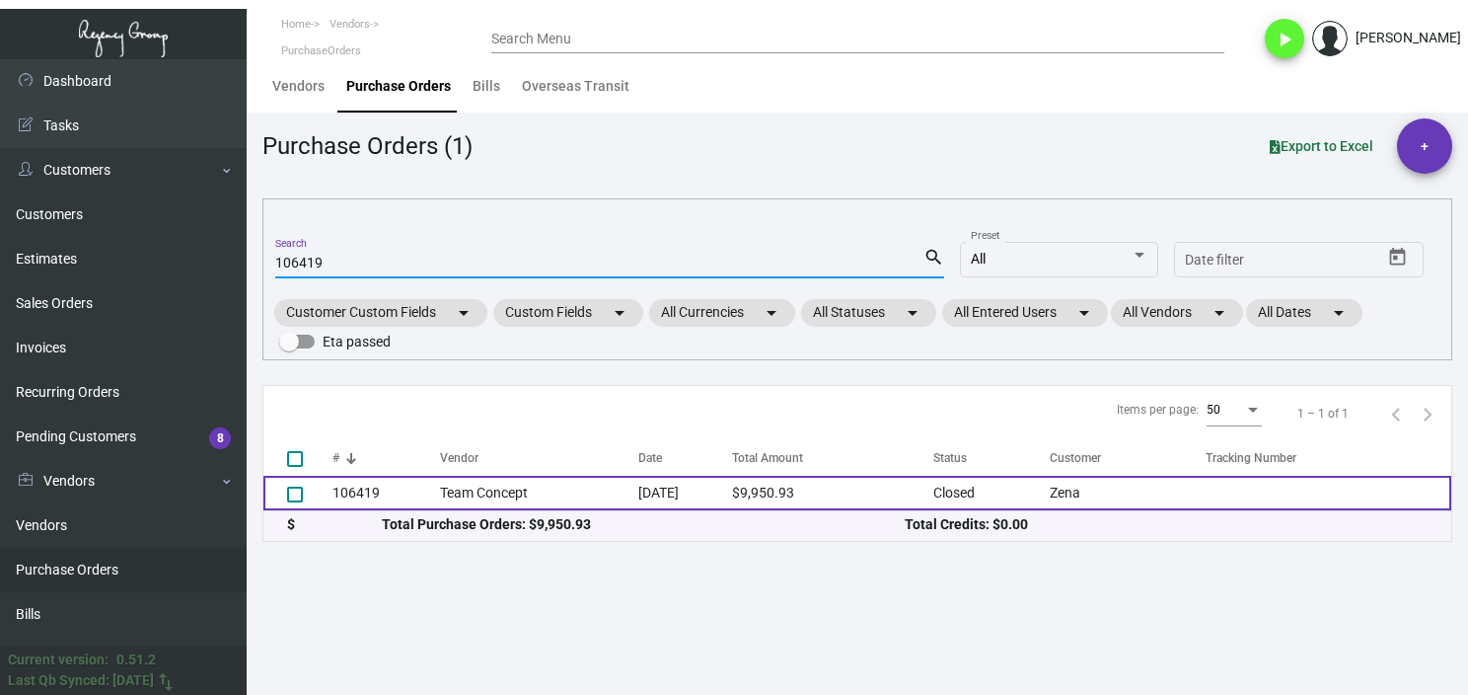
click at [517, 502] on td "Team Concept" at bounding box center [539, 493] width 198 height 35
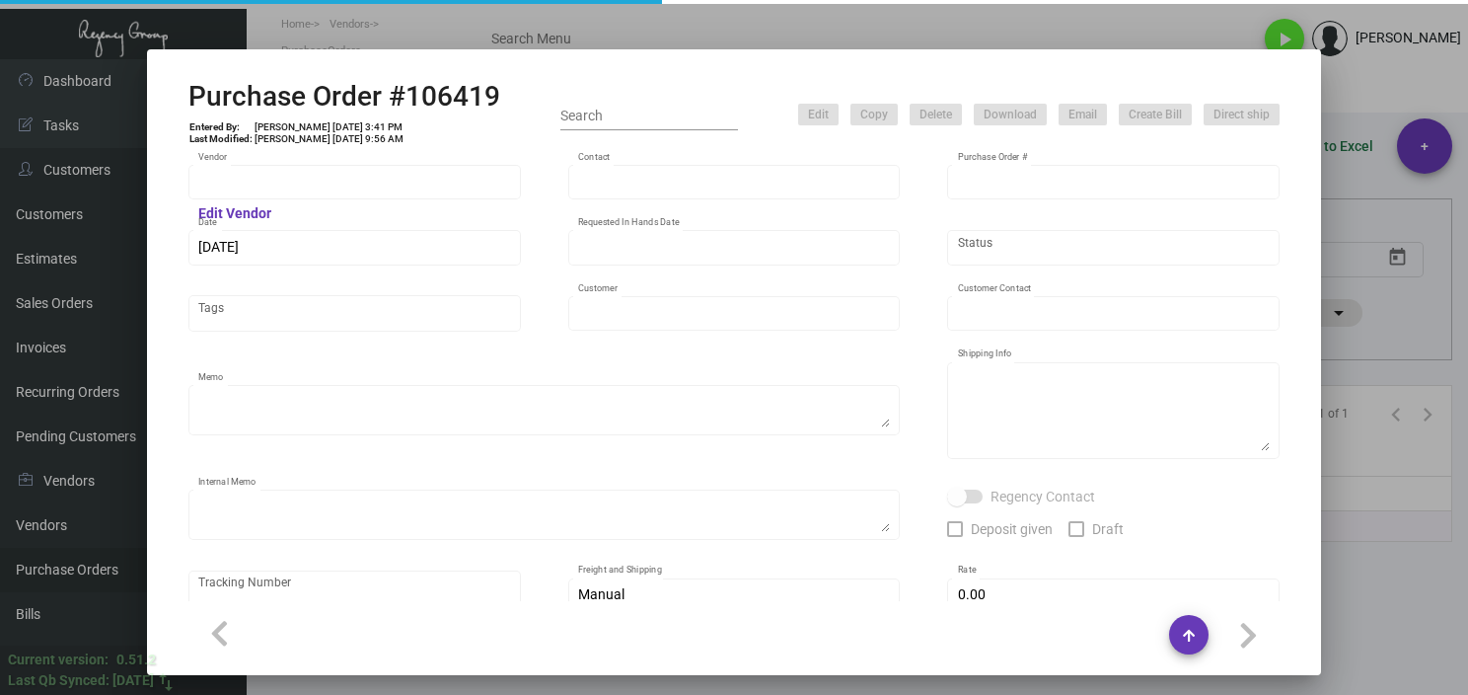
type input "Team Concept"
type input "[PERSON_NAME]"
type input "106419"
type input "[DATE]"
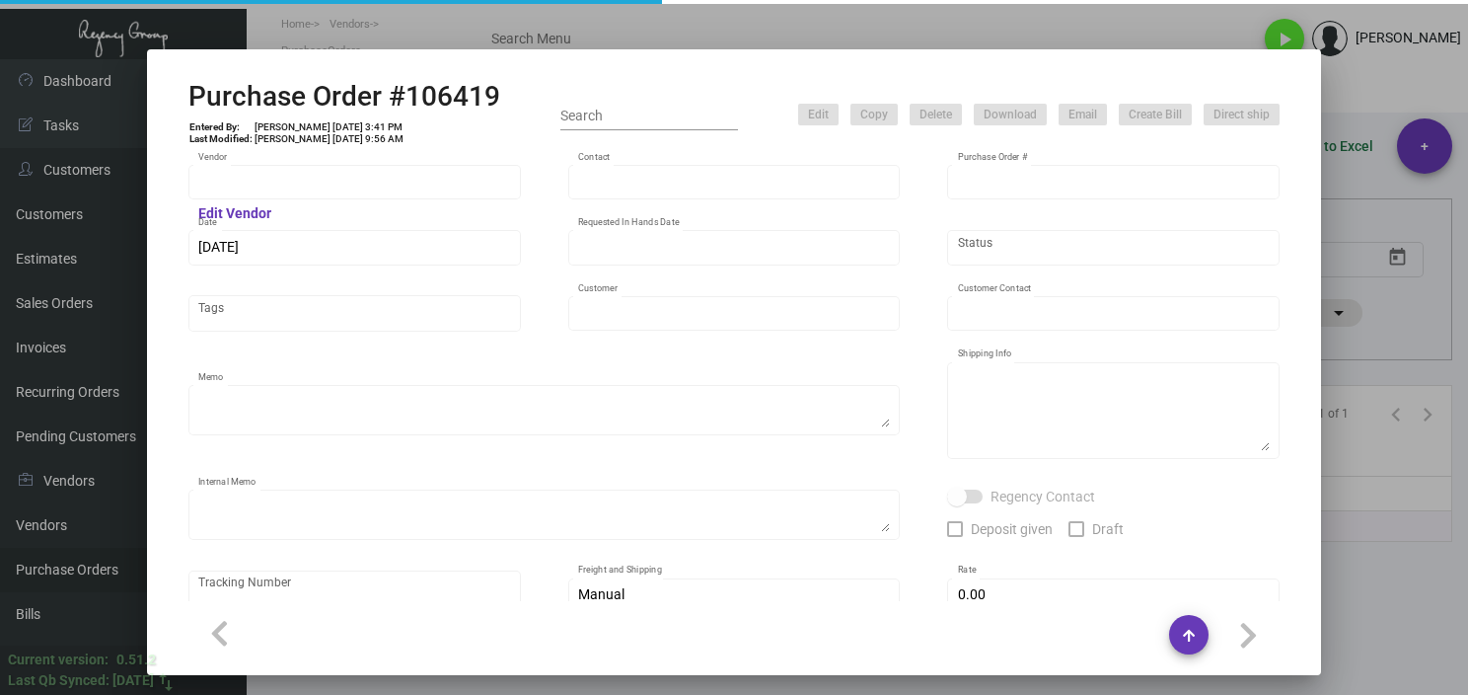
type input "Zena"
type input "[PERSON_NAME]"
type textarea "PLEASE SEND PDF PROOFS TO OUR ART TEAM ; [EMAIL_ADDRESS][DOMAIN_NAME] WITH ME I…"
type textarea "[PERSON_NAME] [STREET_ADDRESS][US_STATE]"
type textarea "7.17 - Proofs sent over; APPROVED. // TA set for ~10-15 BD after approval, so s…"
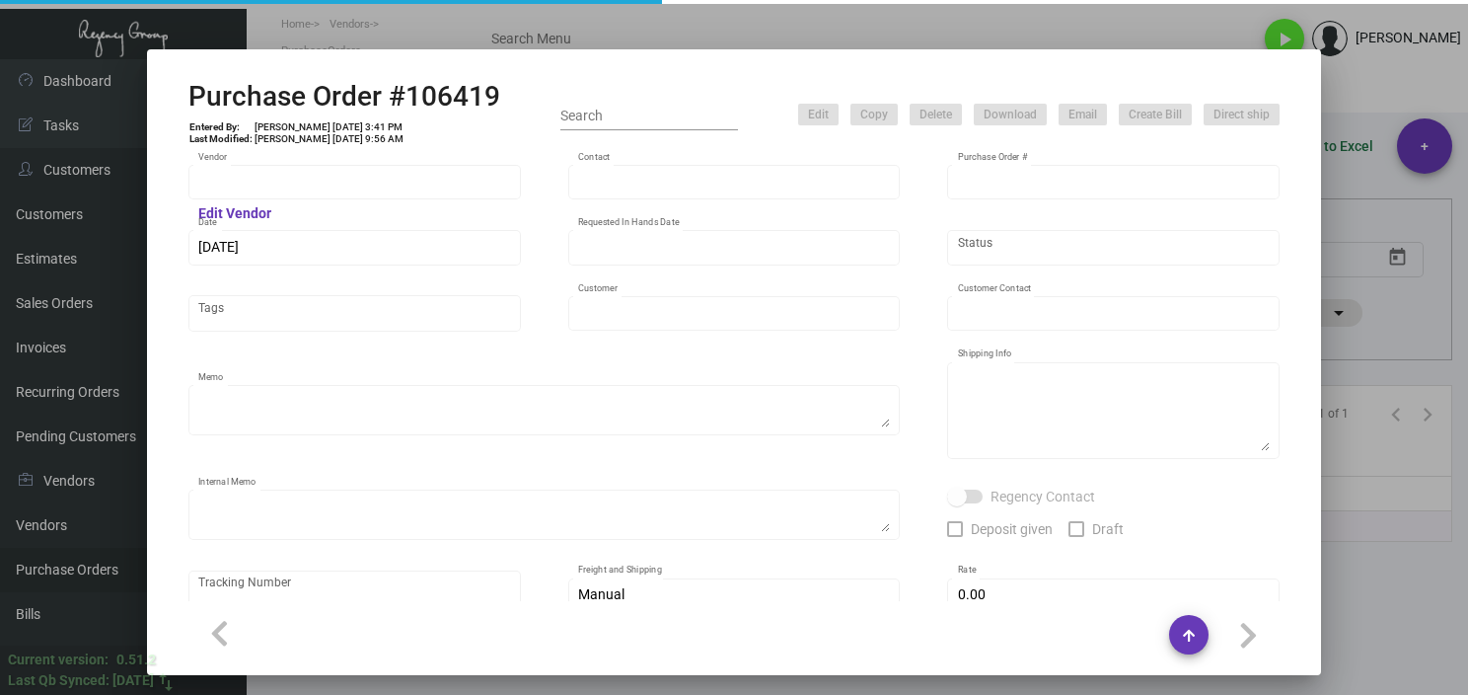
type input "$ 0.00"
type input "United States Dollar $"
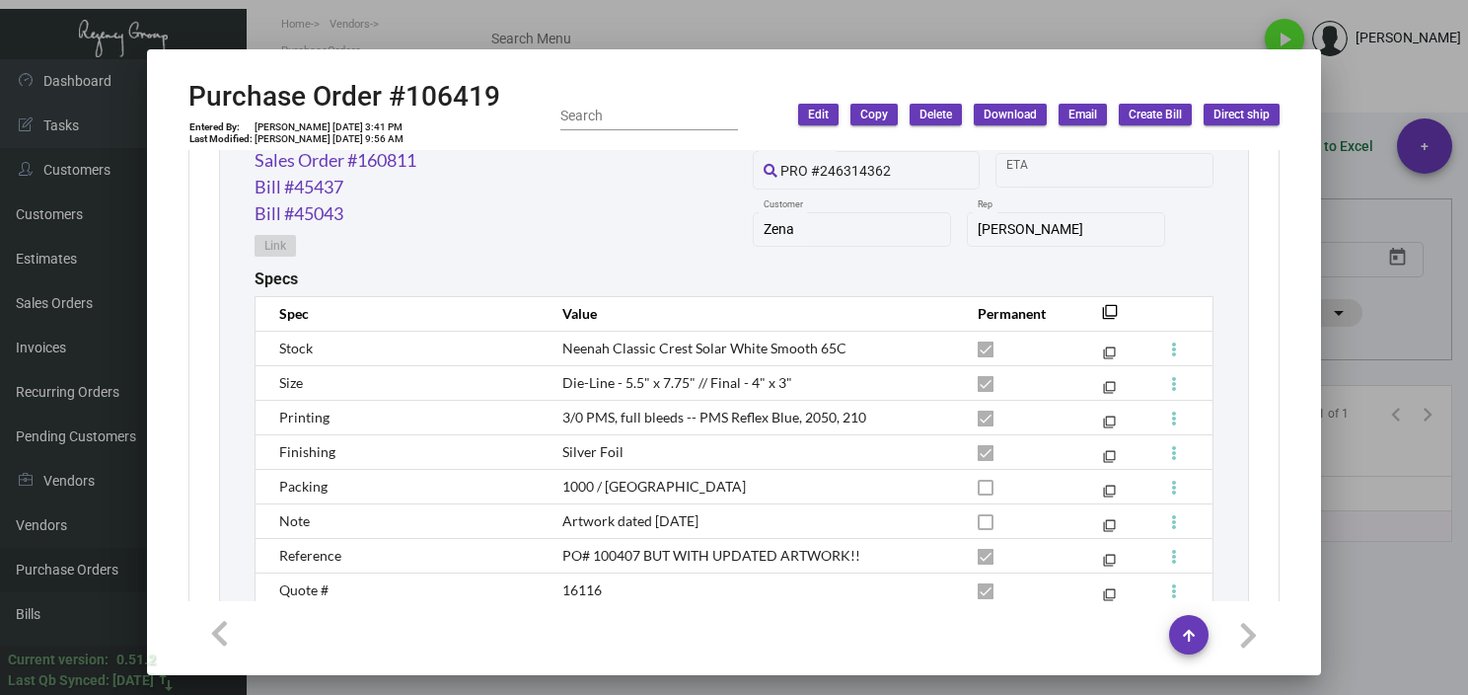
scroll to position [855, 0]
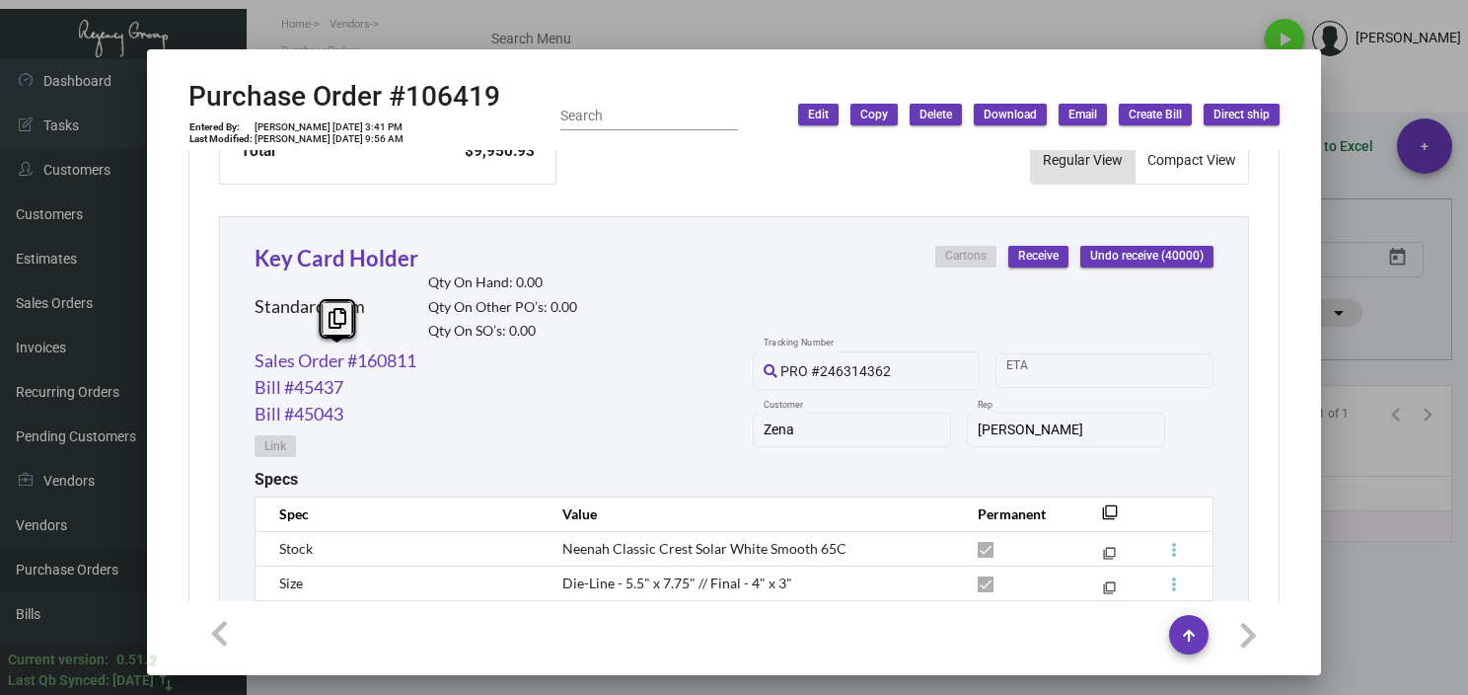
drag, startPoint x: 440, startPoint y: 360, endPoint x: 253, endPoint y: 373, distance: 187.9
click at [253, 373] on div "Key Card Holder Standard Item Qty On Hand: 0.00 Qty On Other PO’s: 0.00 Qty On …" at bounding box center [734, 585] width 1030 height 738
copy link "Sales Order #160811"
click at [840, 624] on div at bounding box center [733, 634] width 1091 height 39
click at [1417, 561] on div at bounding box center [734, 347] width 1468 height 695
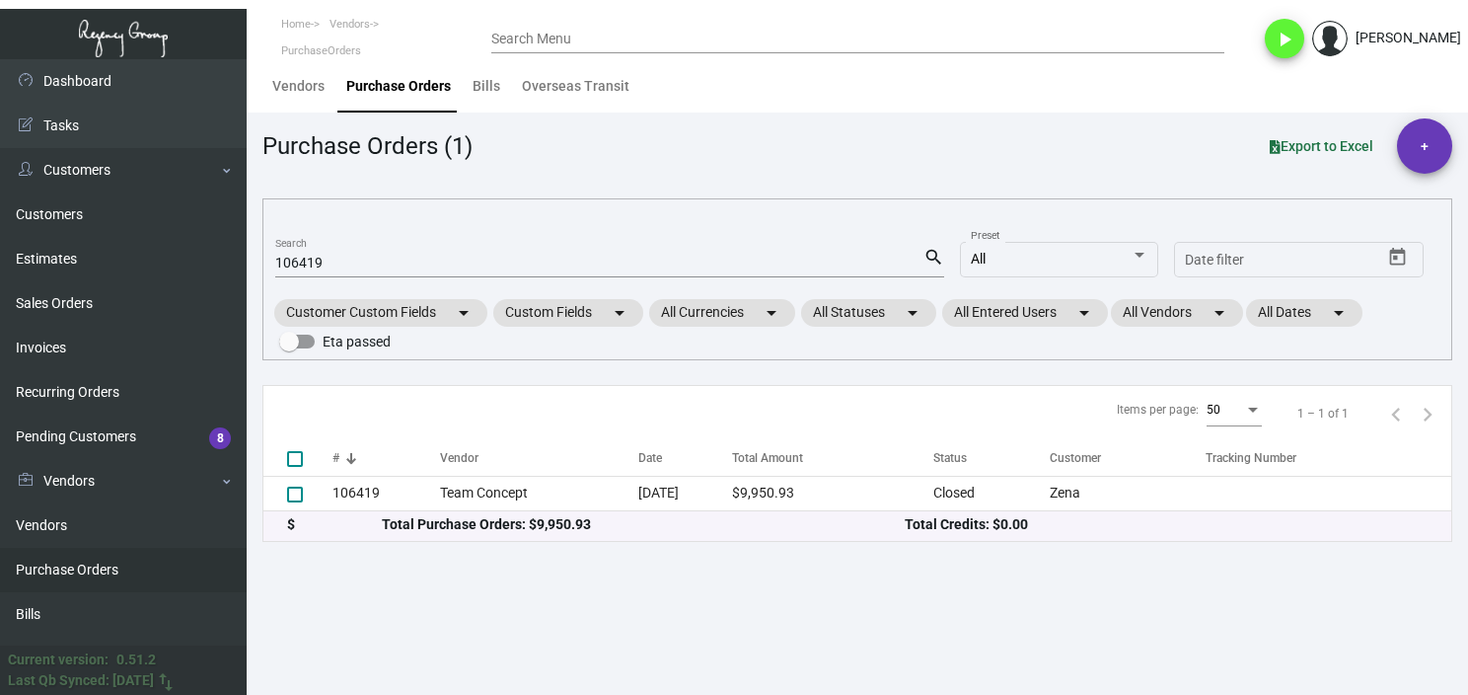
click at [304, 261] on input "106419" at bounding box center [599, 264] width 648 height 16
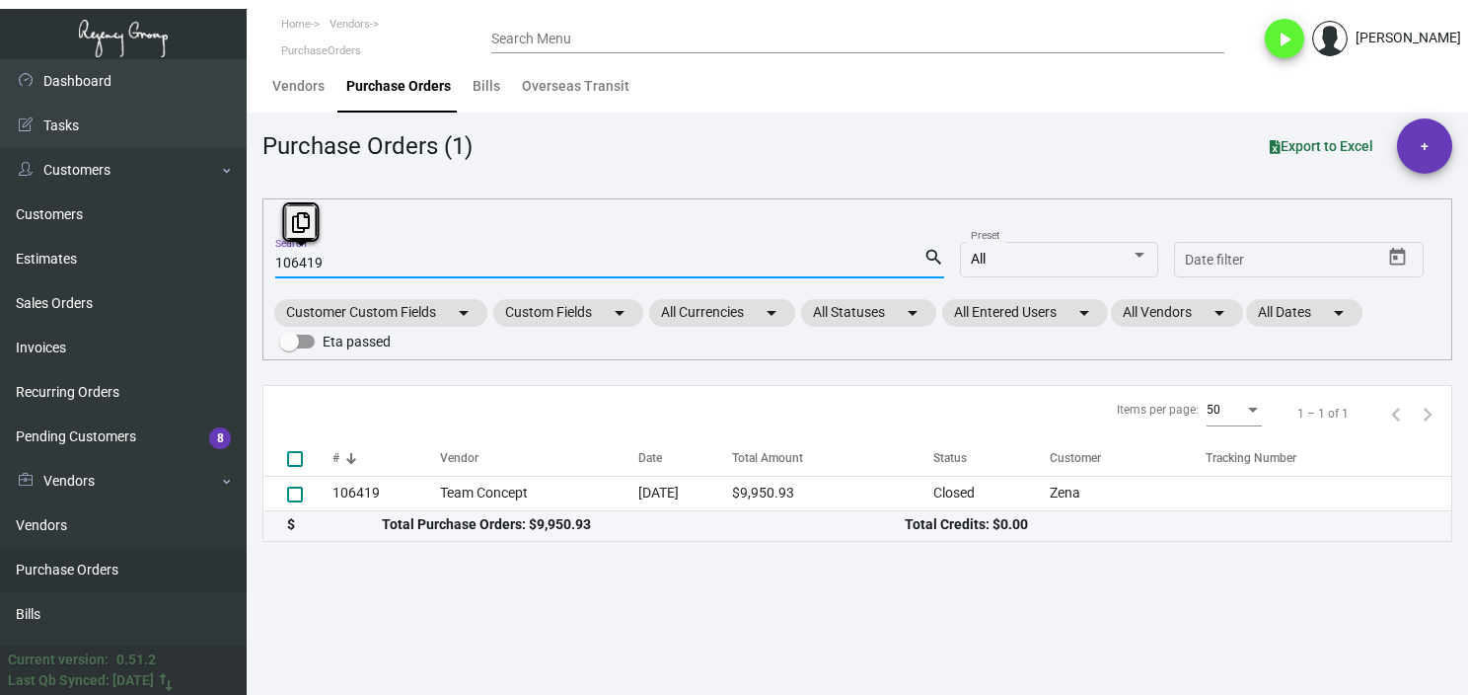
click at [304, 261] on input "106419" at bounding box center [599, 264] width 648 height 16
paste input "92638"
type input "92638"
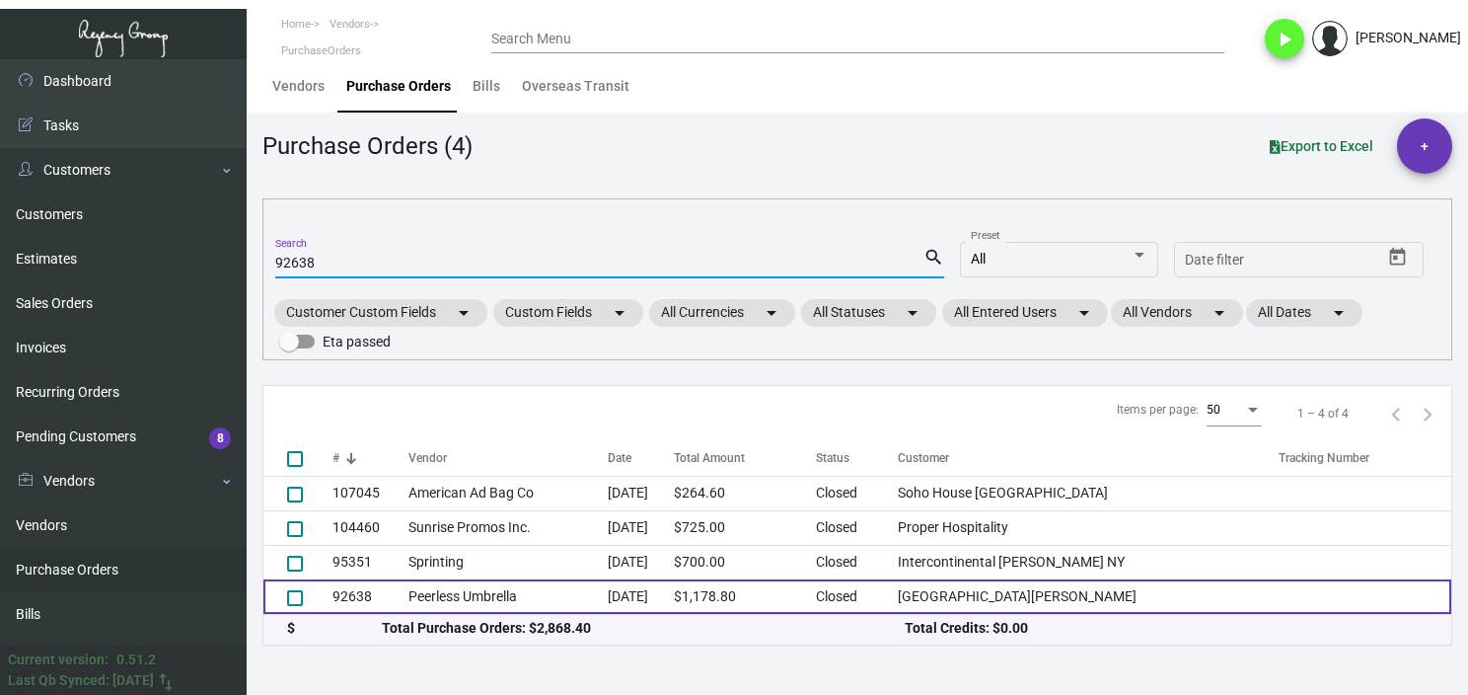
click at [469, 595] on td "Peerless Umbrella" at bounding box center [508, 596] width 200 height 35
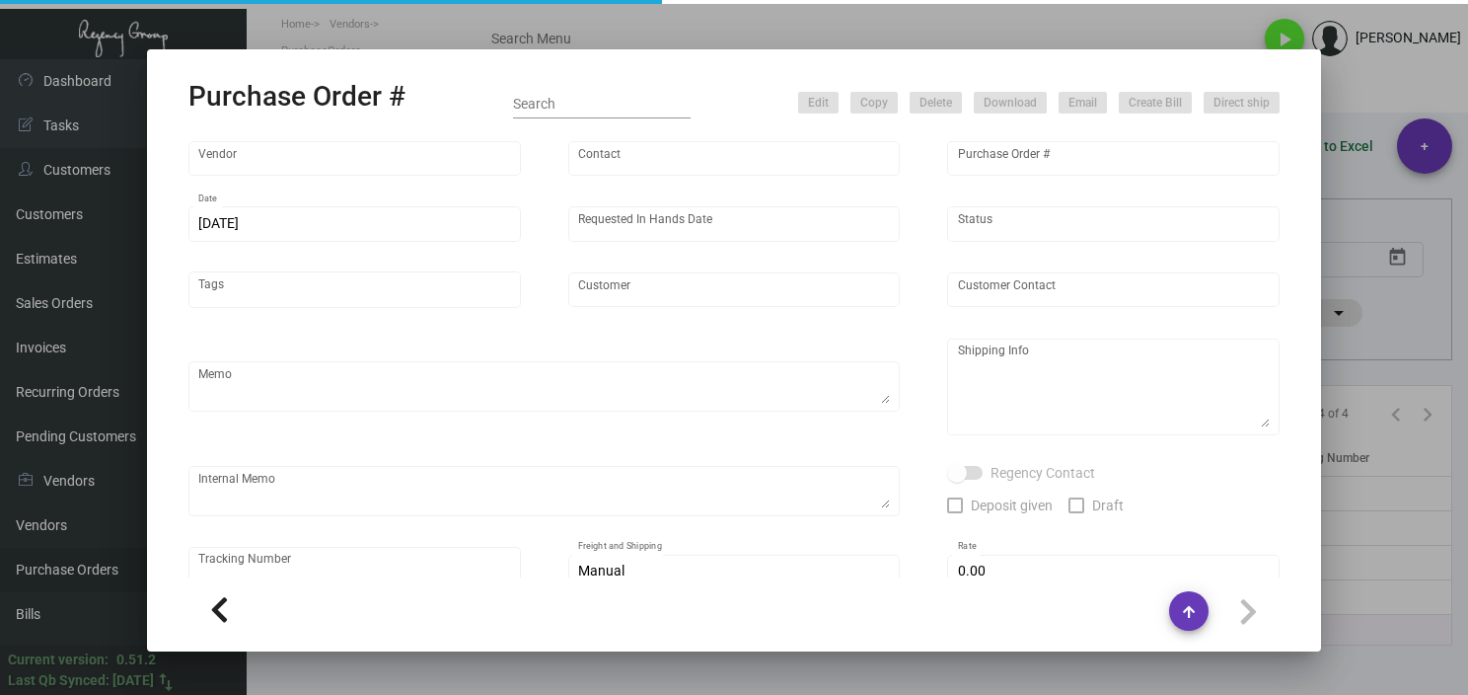
type input "Peerless Umbrella"
type input "Order Entry"
type input "92638"
type input "[DATE]"
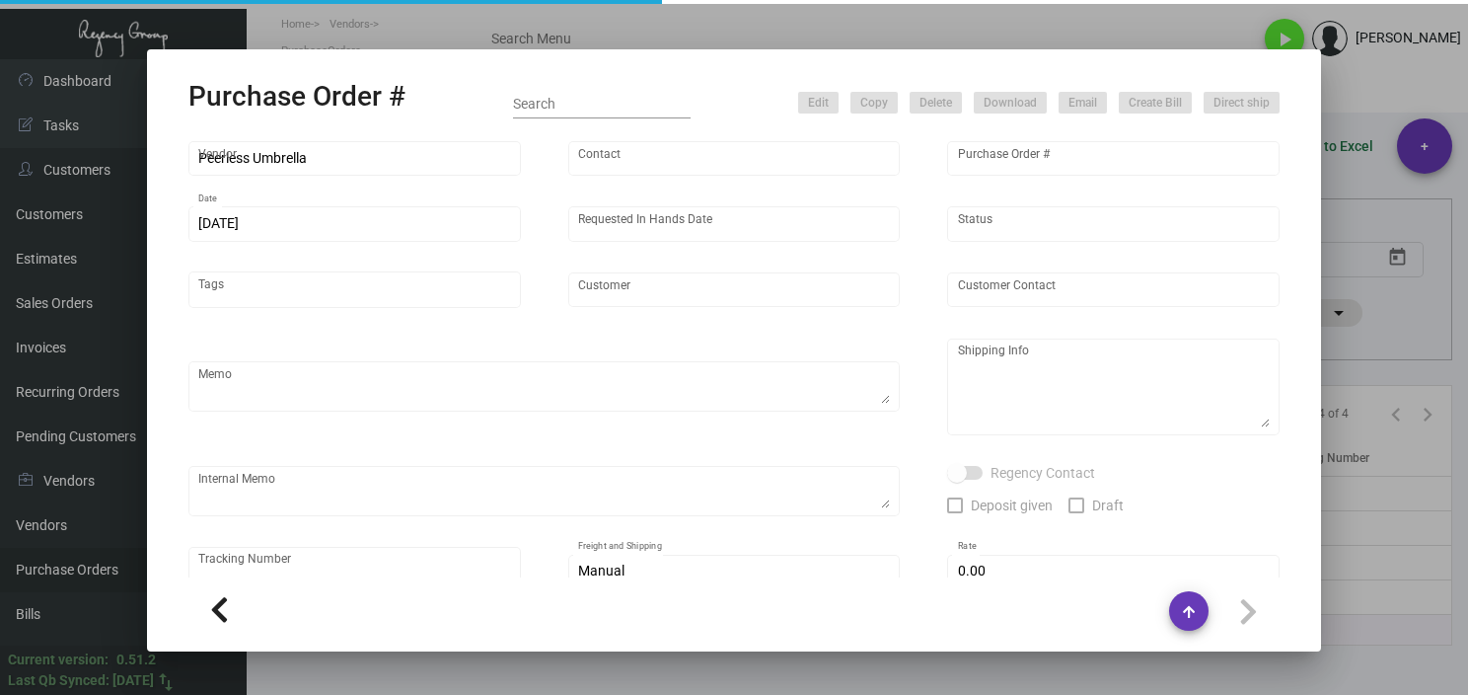
type input "[GEOGRAPHIC_DATA][PERSON_NAME]"
type input "[PERSON_NAME]"
type textarea "BLIND Ship via UPS Ground Acct# 1AY276."
type textarea "[PERSON_NAME][GEOGRAPHIC_DATA][PERSON_NAME] [STREET_ADDRESS]"
type input "$ 0.00"
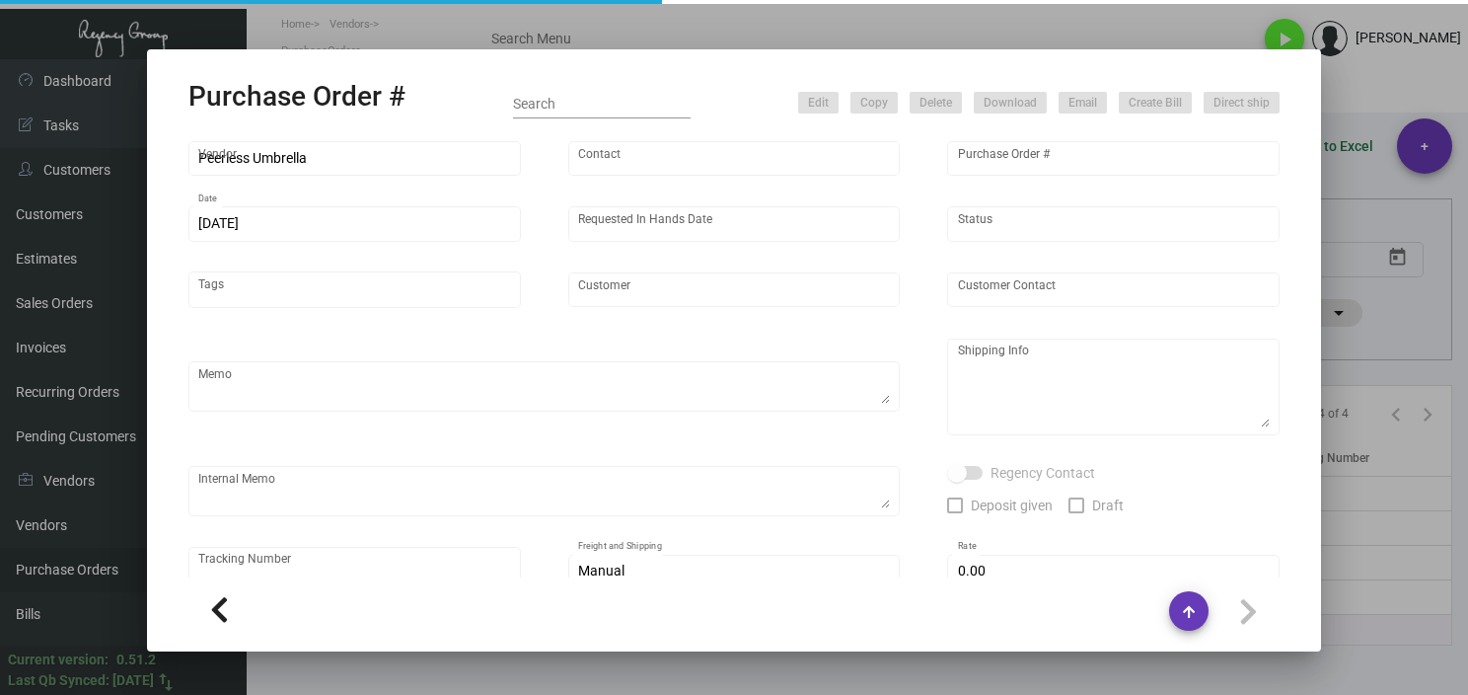
type input "United States Dollar $"
